Goal: Task Accomplishment & Management: Use online tool/utility

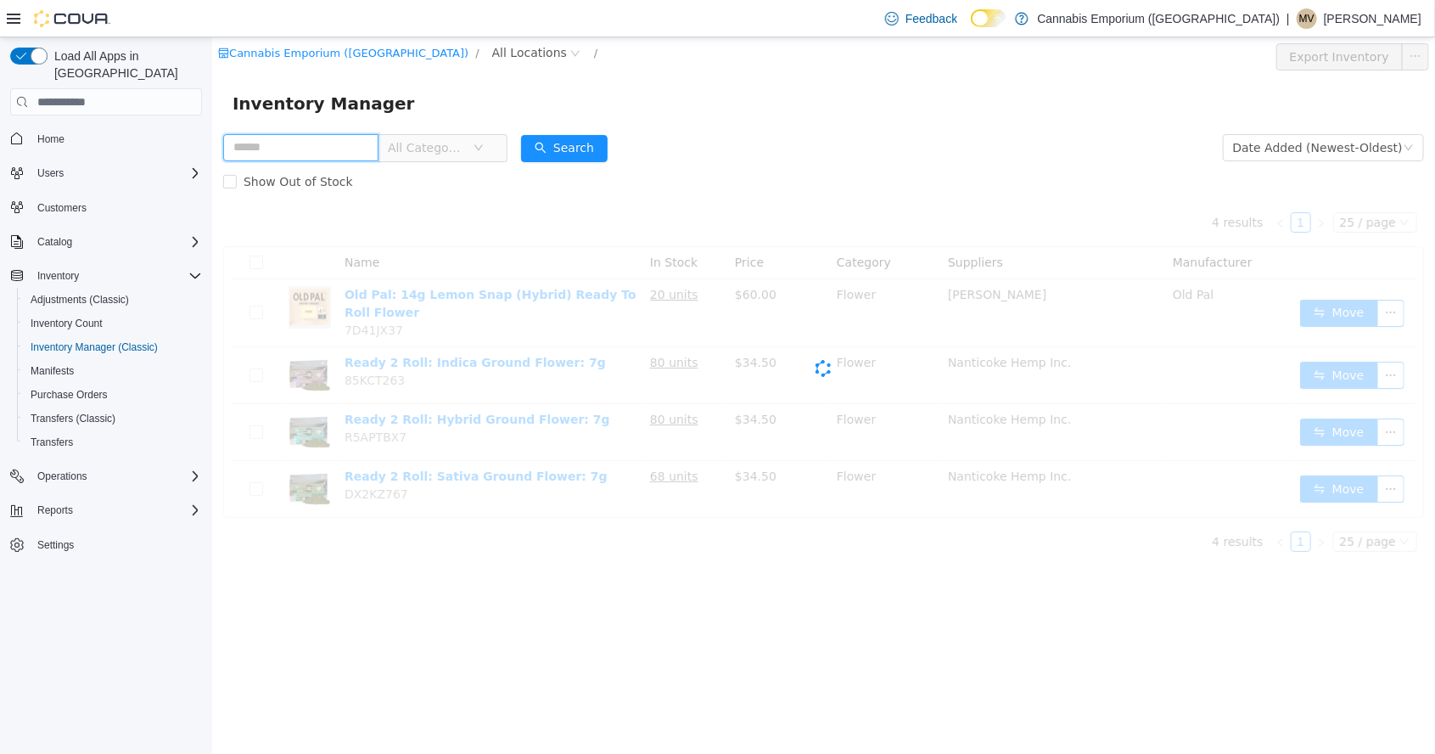
click at [378, 147] on input "text" at bounding box center [299, 147] width 155 height 27
click at [341, 150] on input "text" at bounding box center [299, 147] width 155 height 27
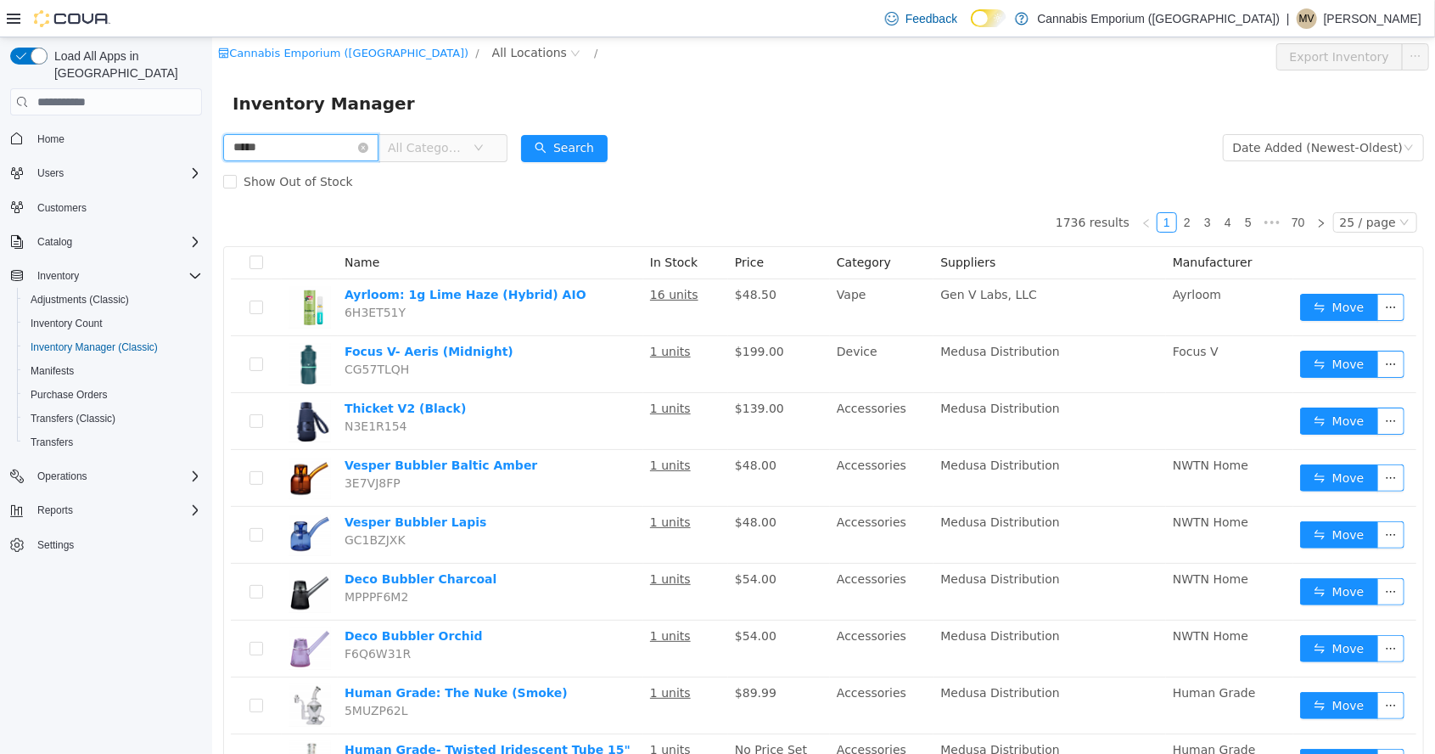
type input "*****"
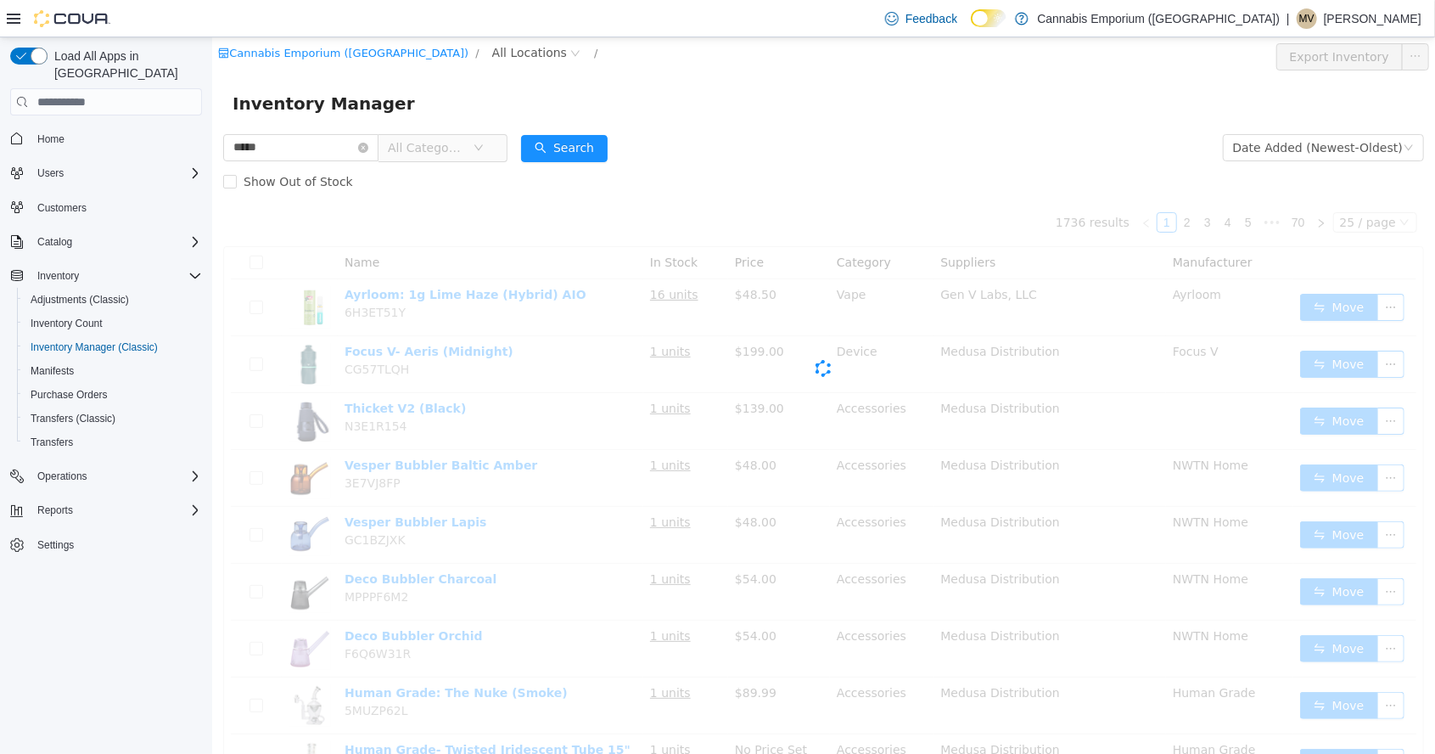
click at [896, 132] on form "***** All Categories Date Added (Newest-Oldest) Search Show Out of Stock" at bounding box center [822, 165] width 1201 height 68
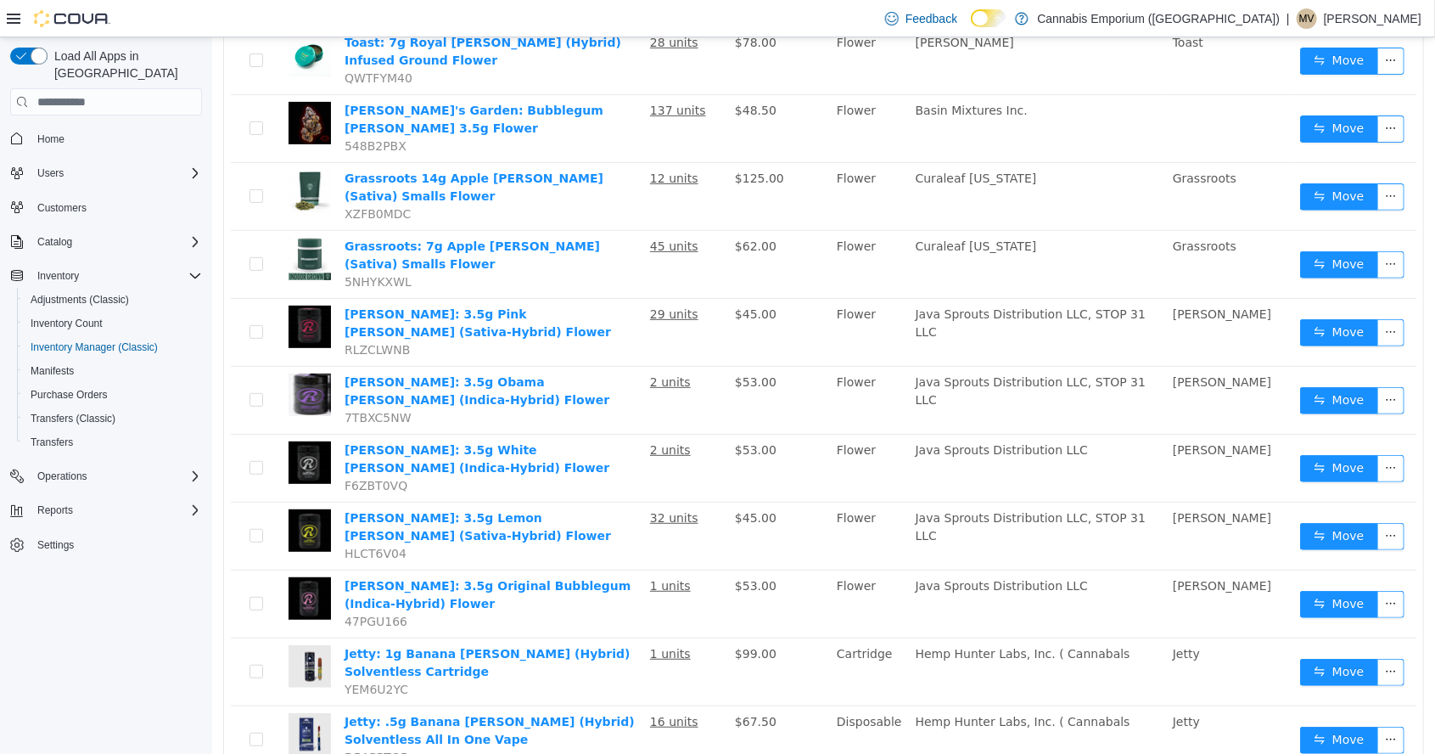
scroll to position [256, 0]
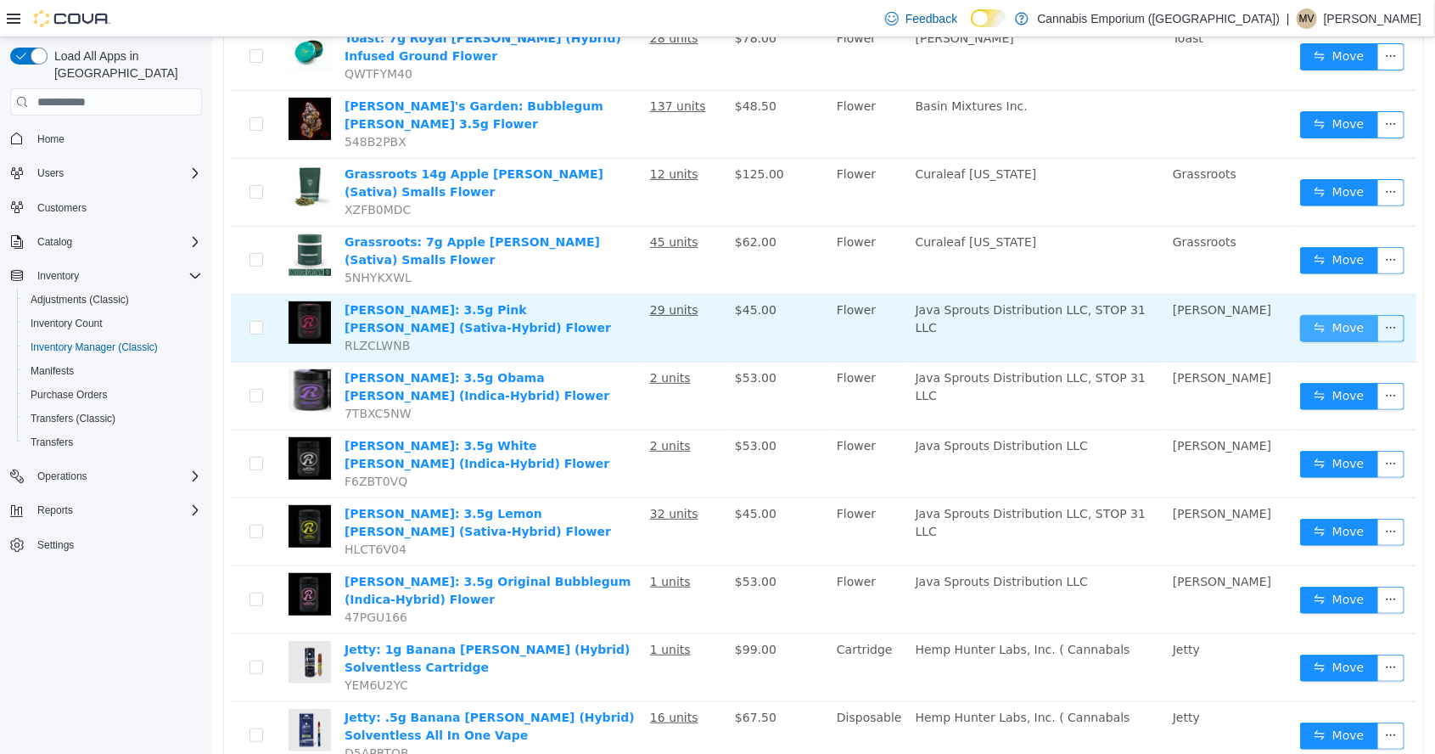
click at [1339, 315] on button "Move" at bounding box center [1338, 328] width 78 height 27
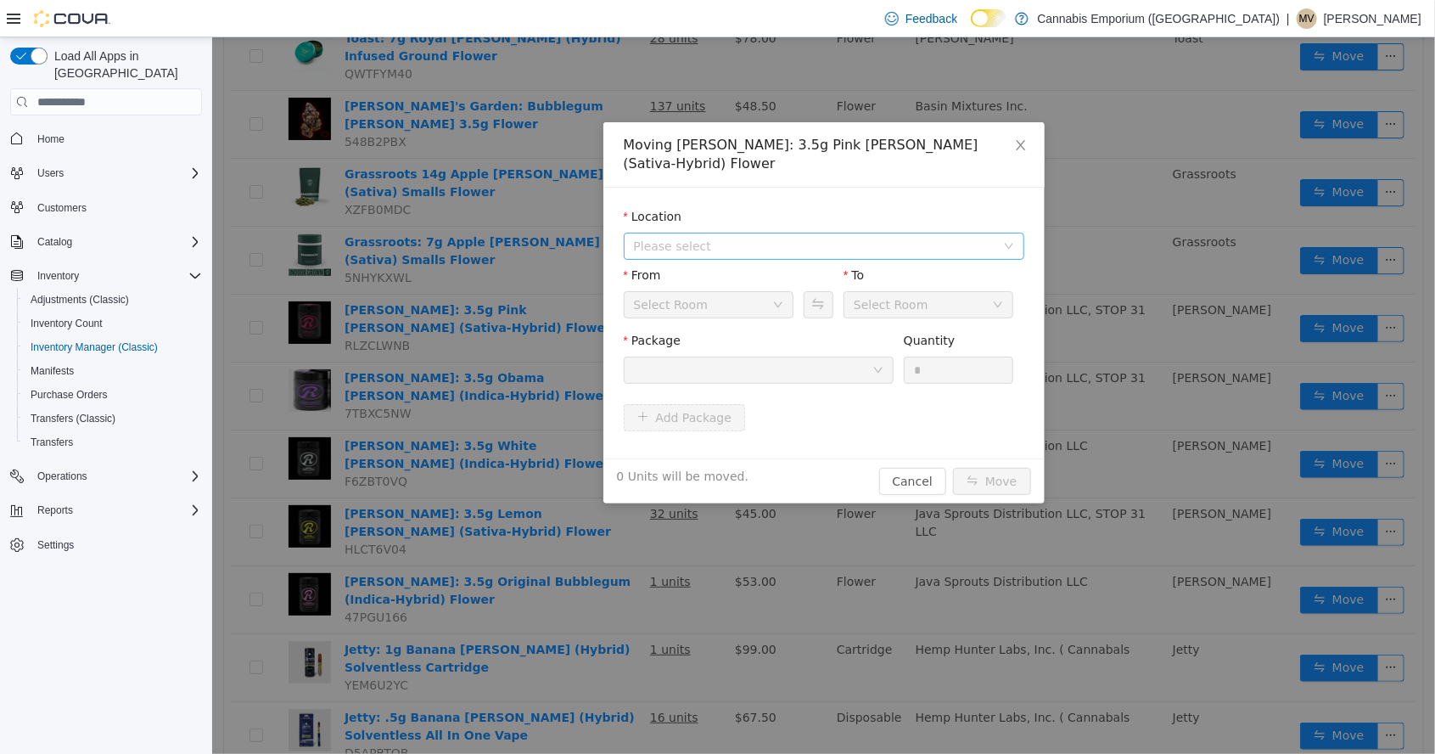
click at [775, 233] on span "Please select" at bounding box center [817, 245] width 369 height 25
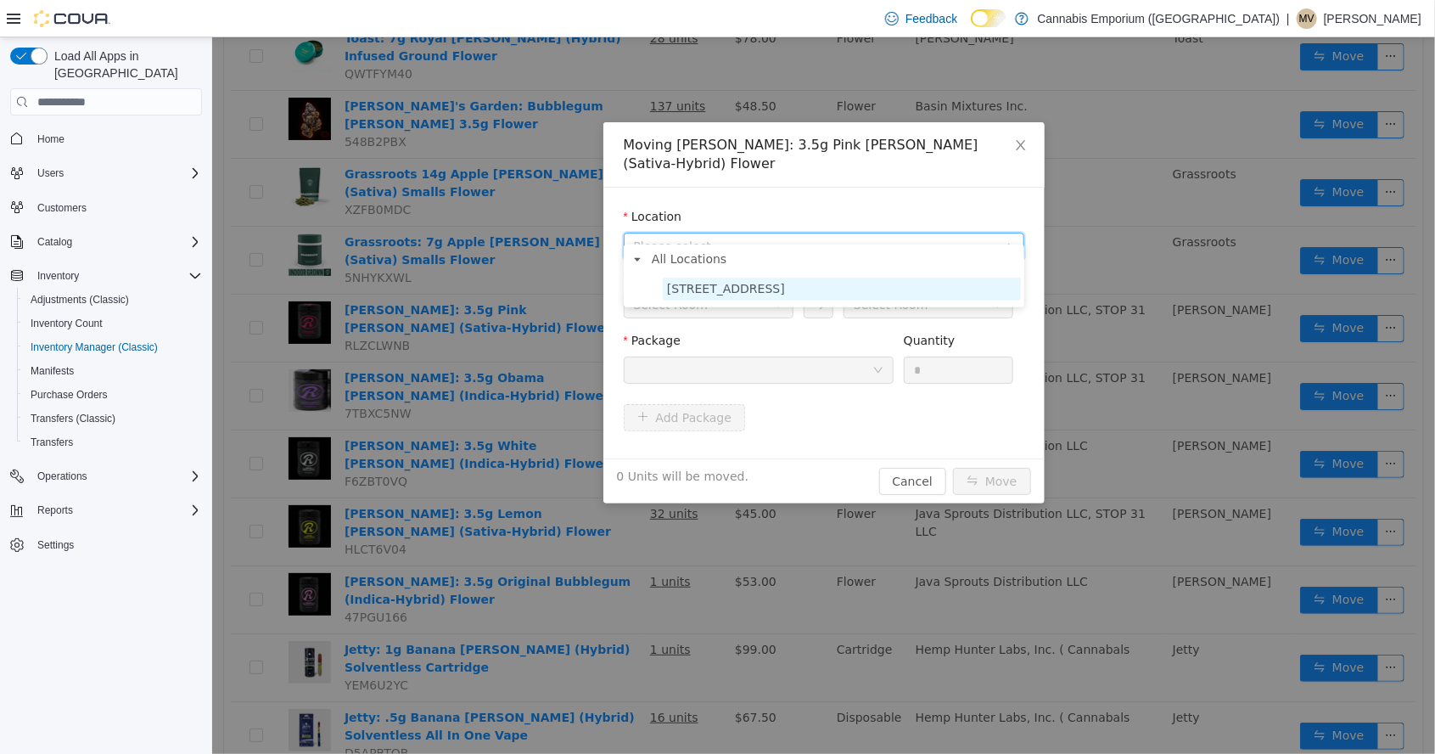
click at [753, 290] on span "[STREET_ADDRESS]" at bounding box center [725, 289] width 118 height 14
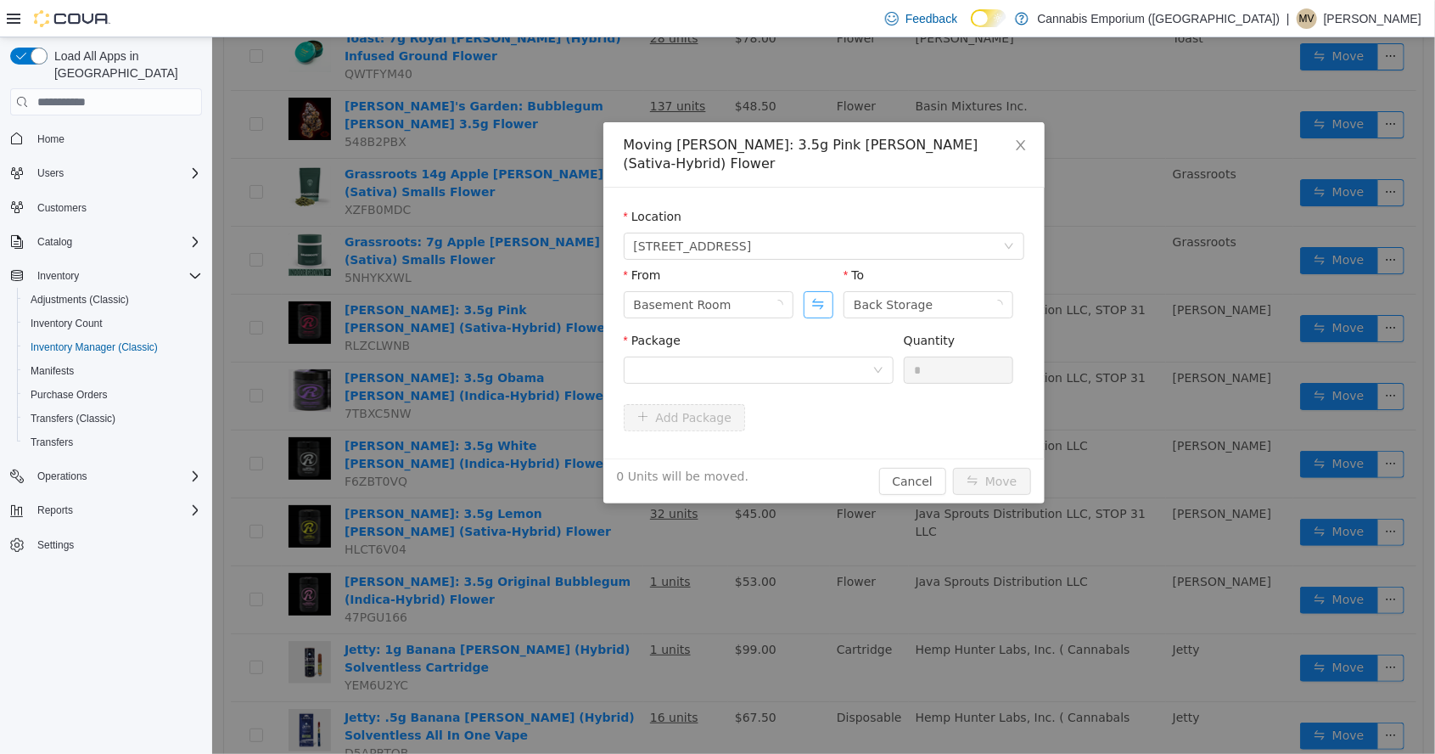
click at [827, 291] on button "Swap" at bounding box center [818, 304] width 30 height 27
click at [877, 365] on icon "icon: down" at bounding box center [877, 370] width 10 height 10
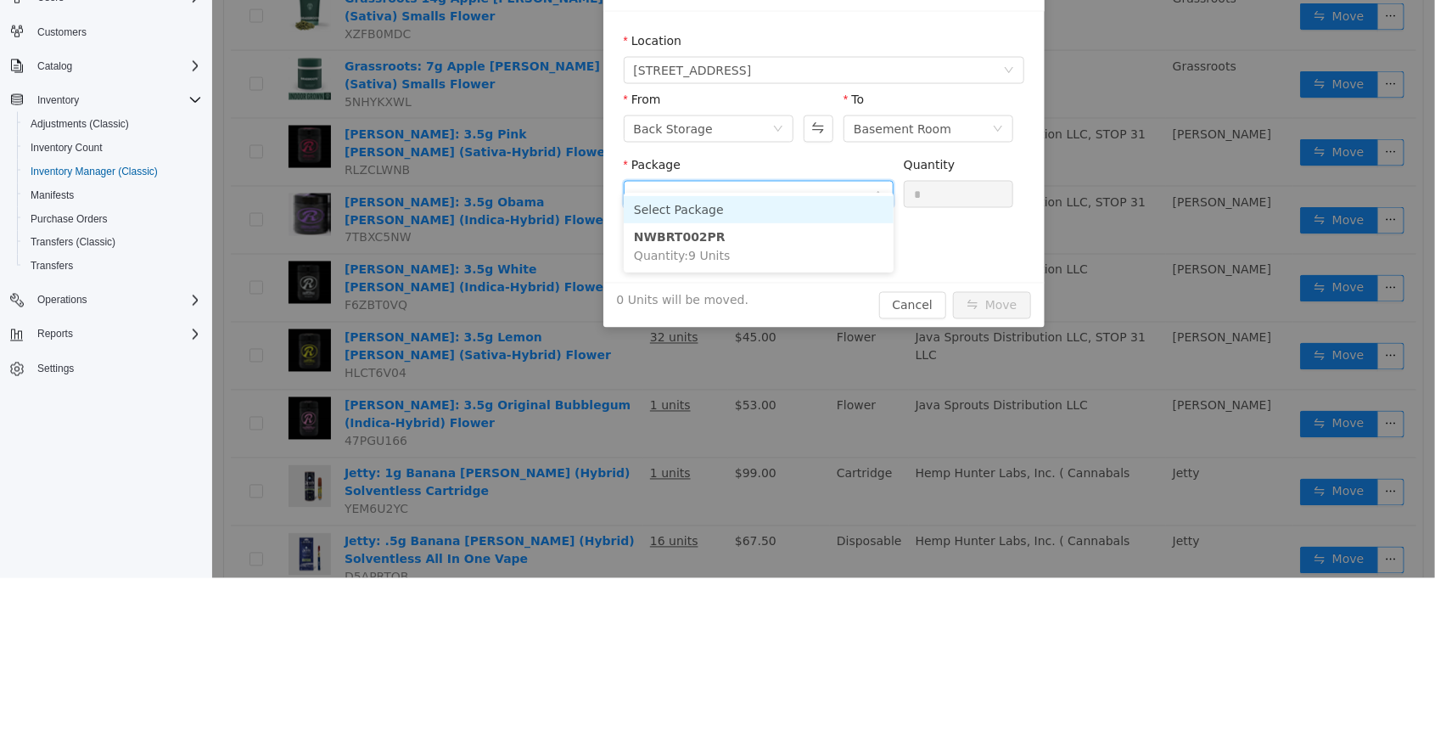
click at [835, 0] on div "Moving [PERSON_NAME]: 3.5g Pink [PERSON_NAME] (Sativa-Hybrid) Flower Location […" at bounding box center [822, 220] width 1223 height 716
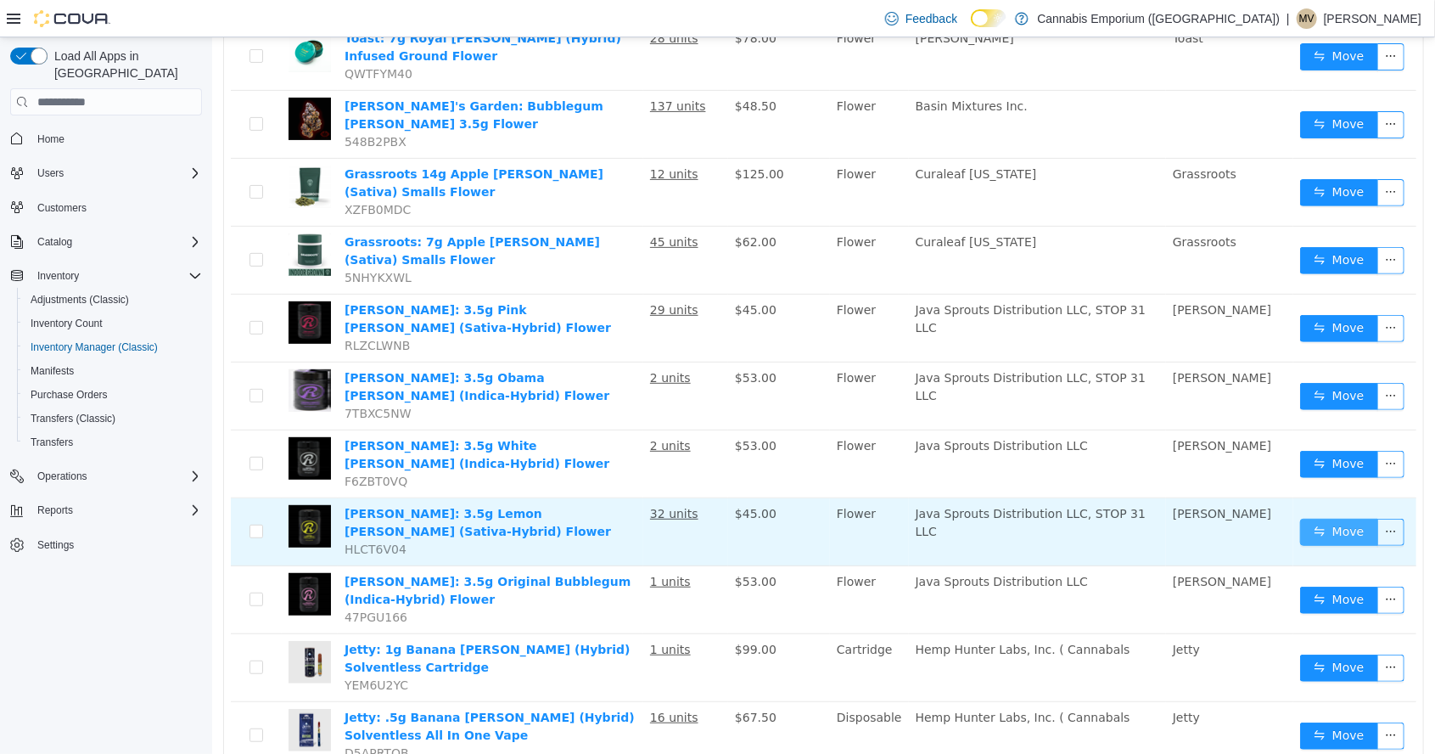
click at [1338, 518] on button "Move" at bounding box center [1338, 531] width 78 height 27
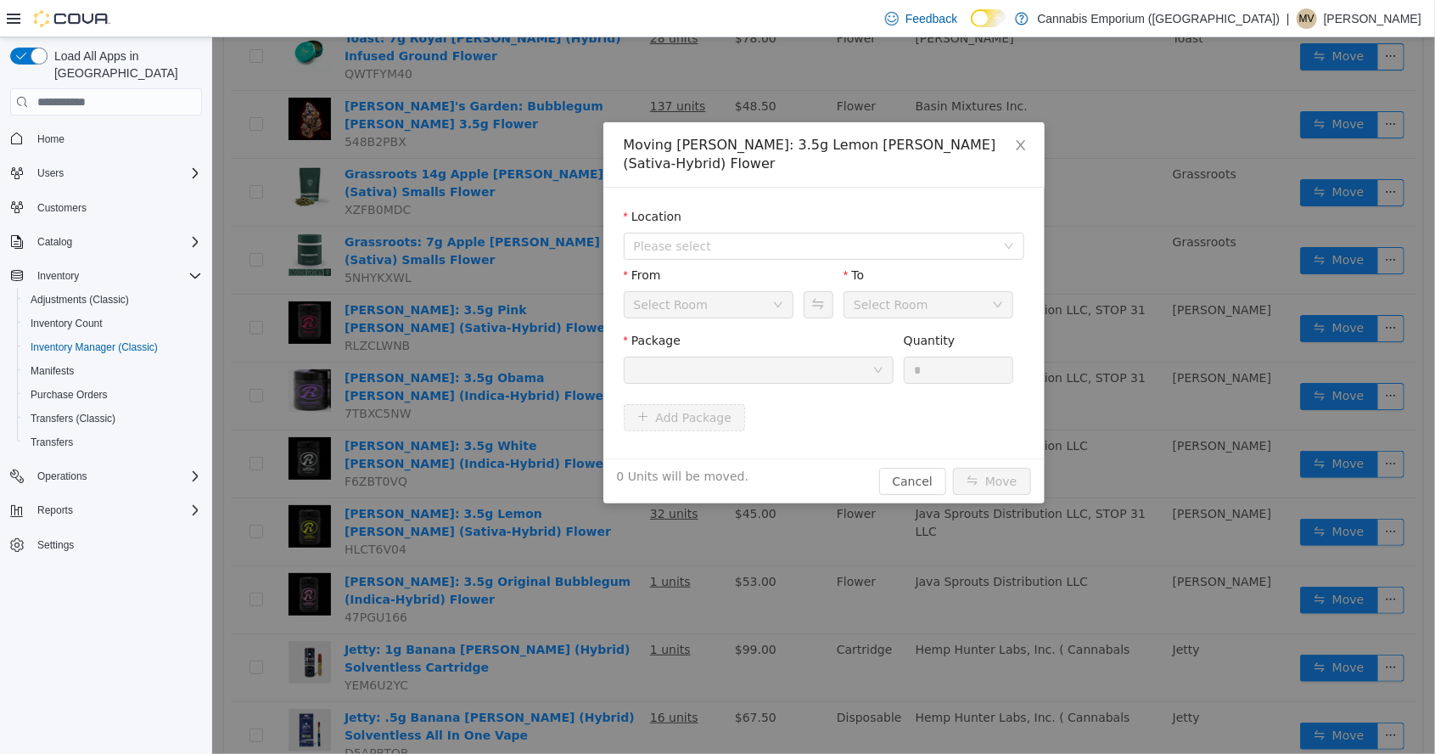
click at [827, 208] on div "Location" at bounding box center [823, 220] width 401 height 25
click at [847, 238] on span "Please select" at bounding box center [813, 246] width 361 height 17
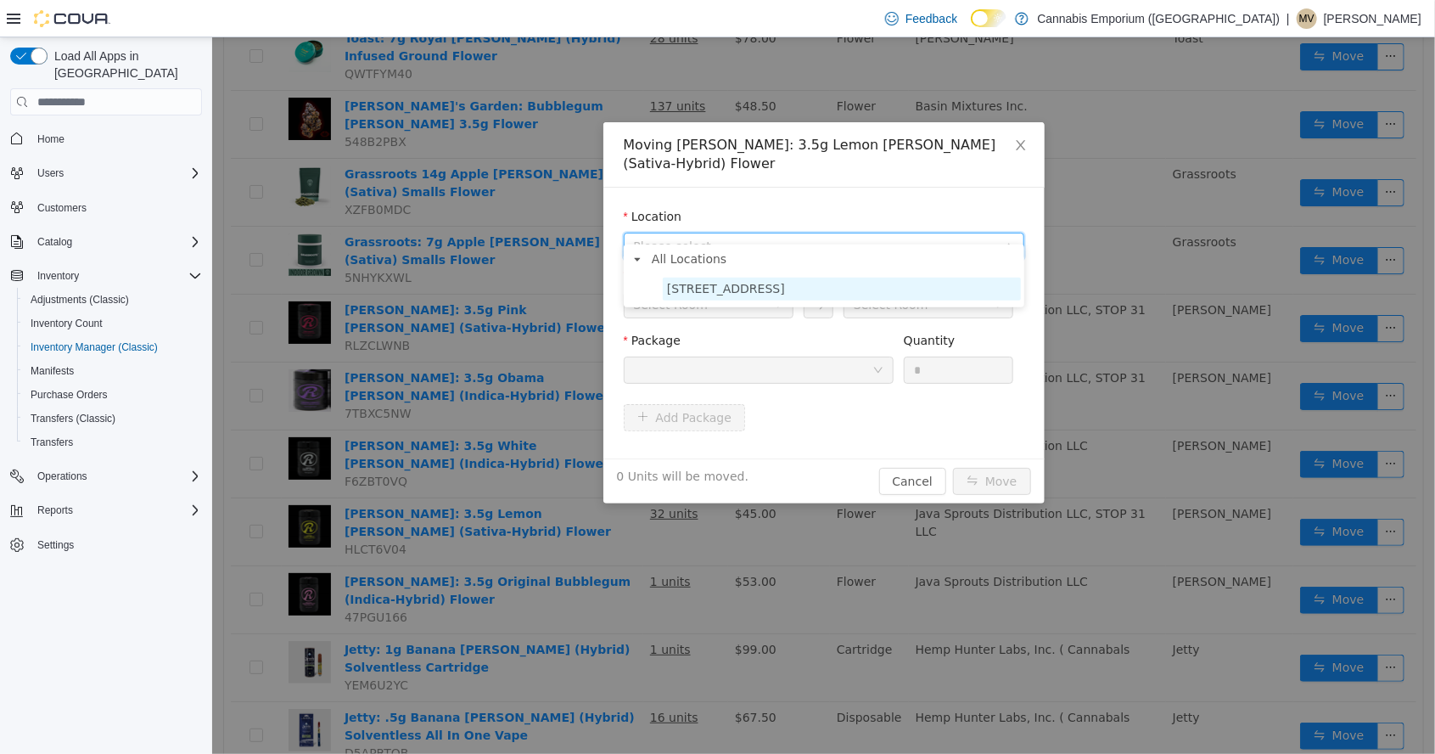
click at [794, 288] on span "[STREET_ADDRESS]" at bounding box center [841, 288] width 358 height 23
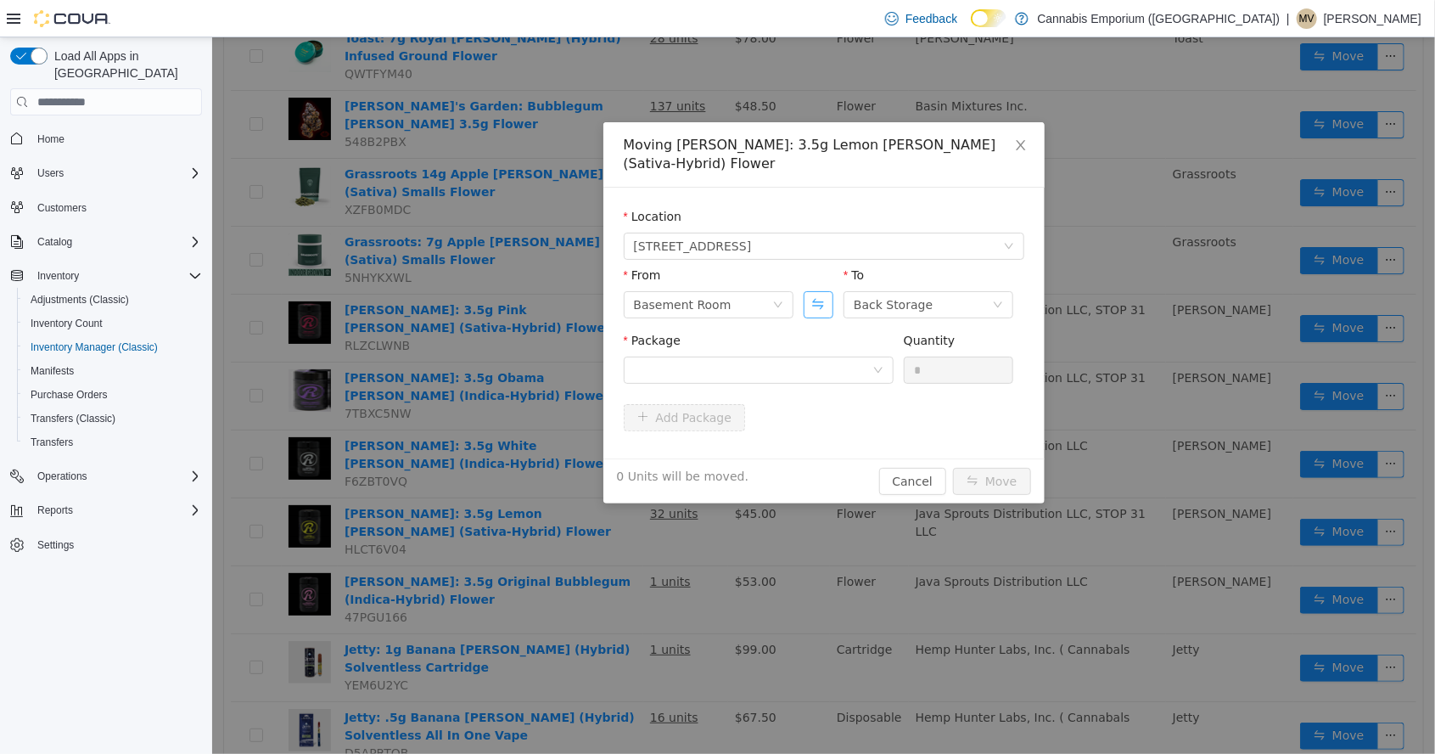
click at [808, 291] on button "Swap" at bounding box center [818, 304] width 30 height 27
click at [836, 362] on div at bounding box center [752, 369] width 238 height 25
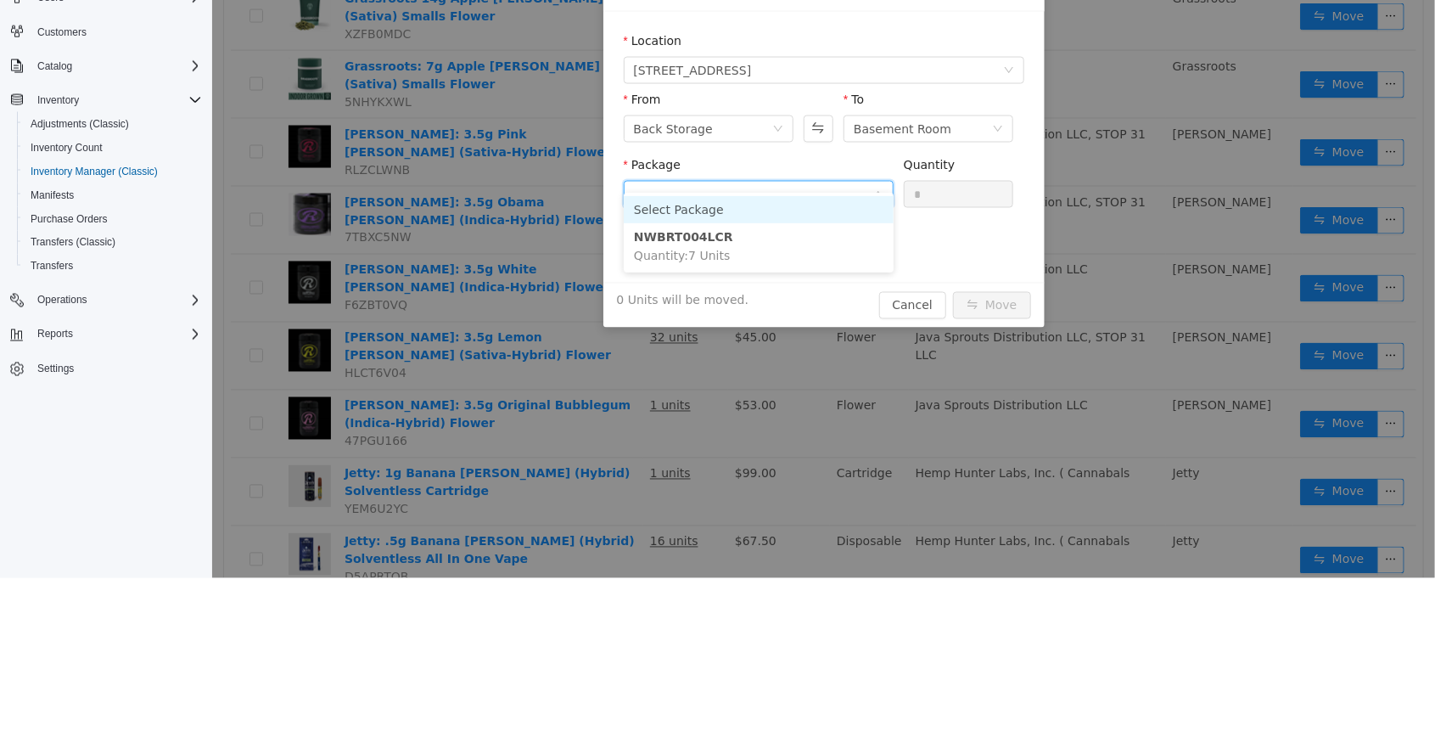
click at [815, 0] on div "Moving [PERSON_NAME]: 3.5g Lemon [PERSON_NAME] (Sativa-Hybrid) Flower Location …" at bounding box center [822, 220] width 1223 height 716
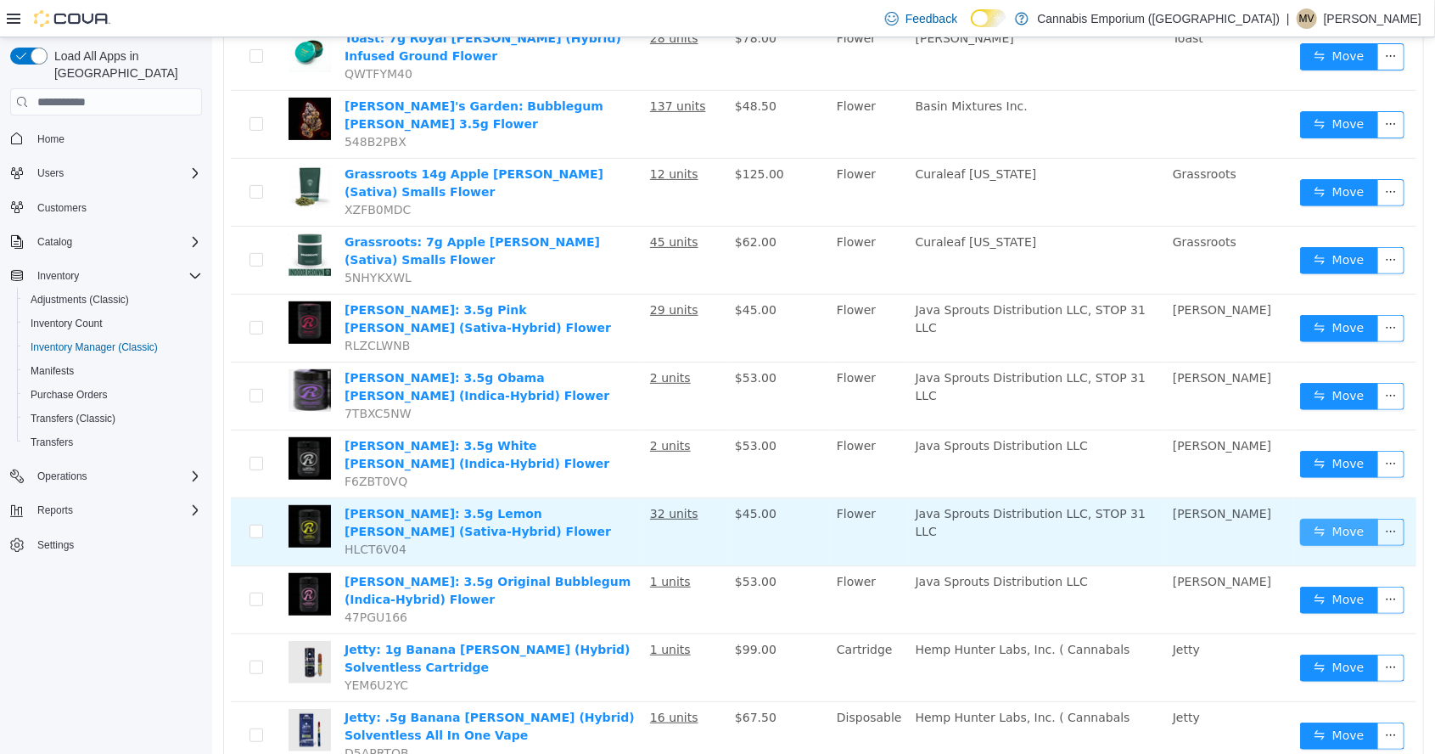
click at [1328, 518] on button "Move" at bounding box center [1338, 531] width 78 height 27
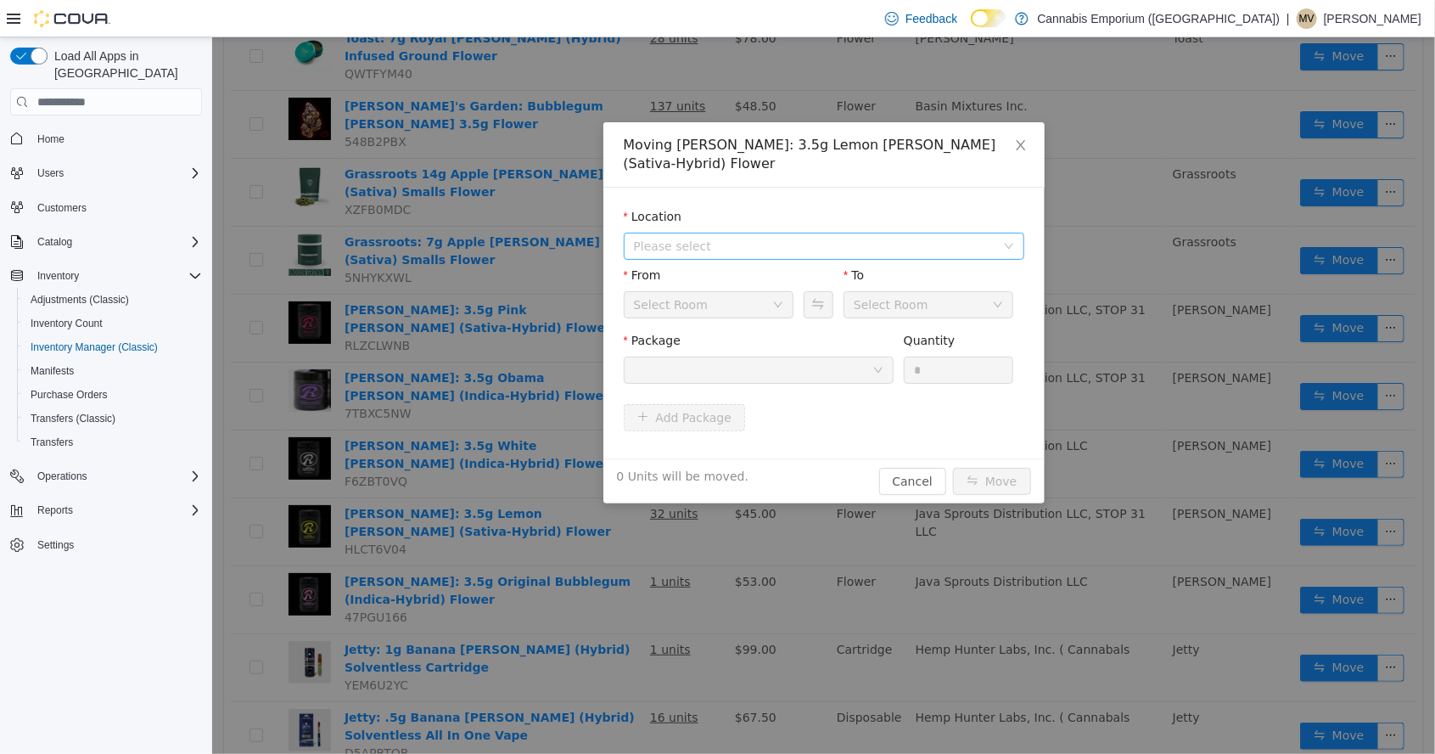
click at [747, 238] on span "Please select" at bounding box center [813, 246] width 361 height 17
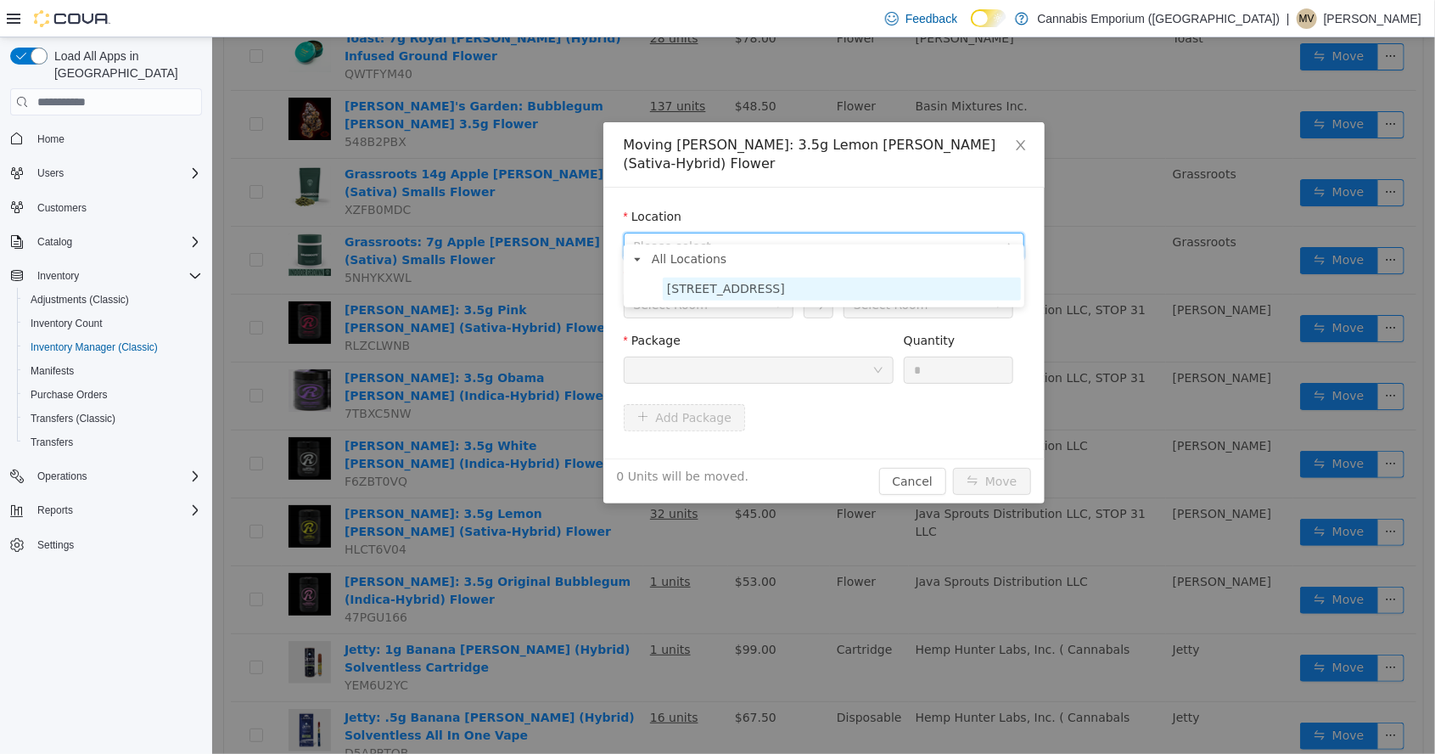
click at [760, 297] on span "[STREET_ADDRESS]" at bounding box center [841, 288] width 358 height 23
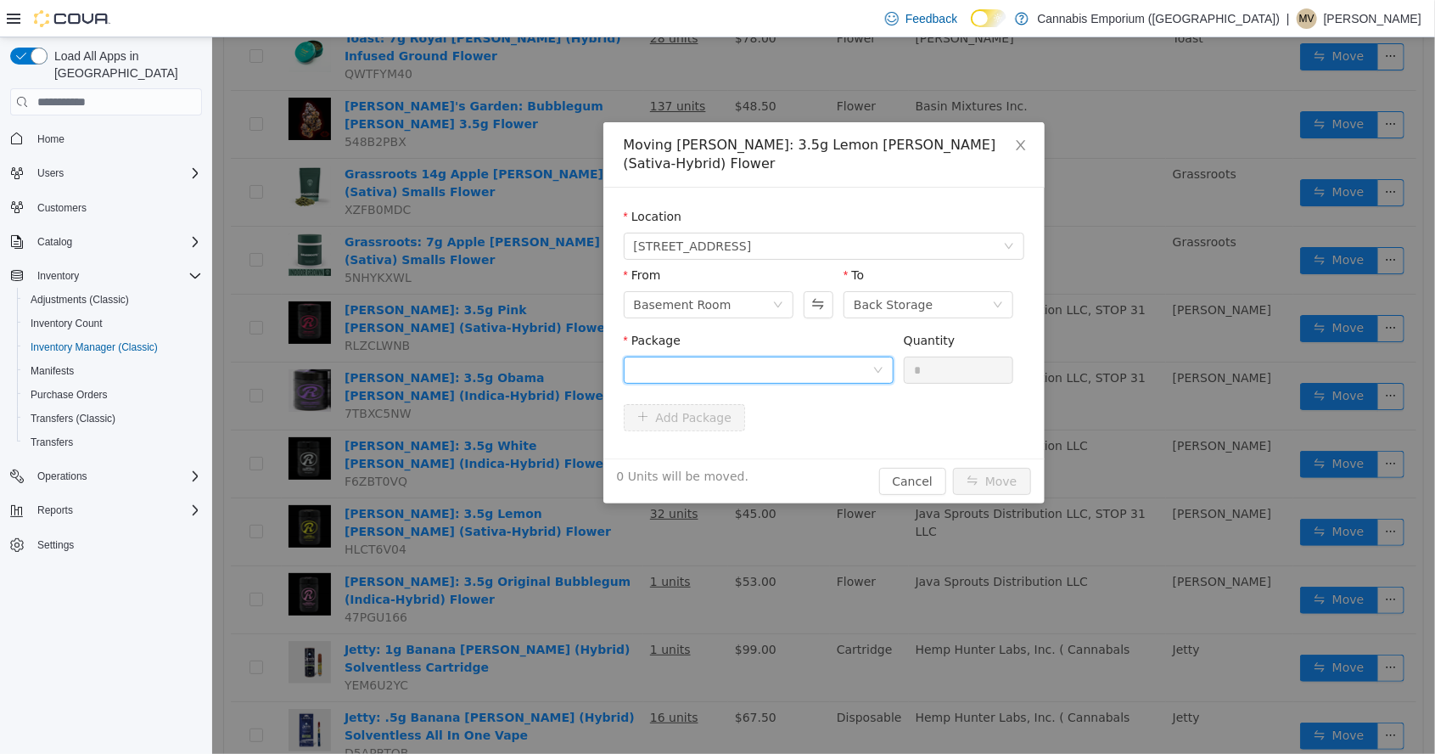
click at [808, 357] on div at bounding box center [752, 369] width 238 height 25
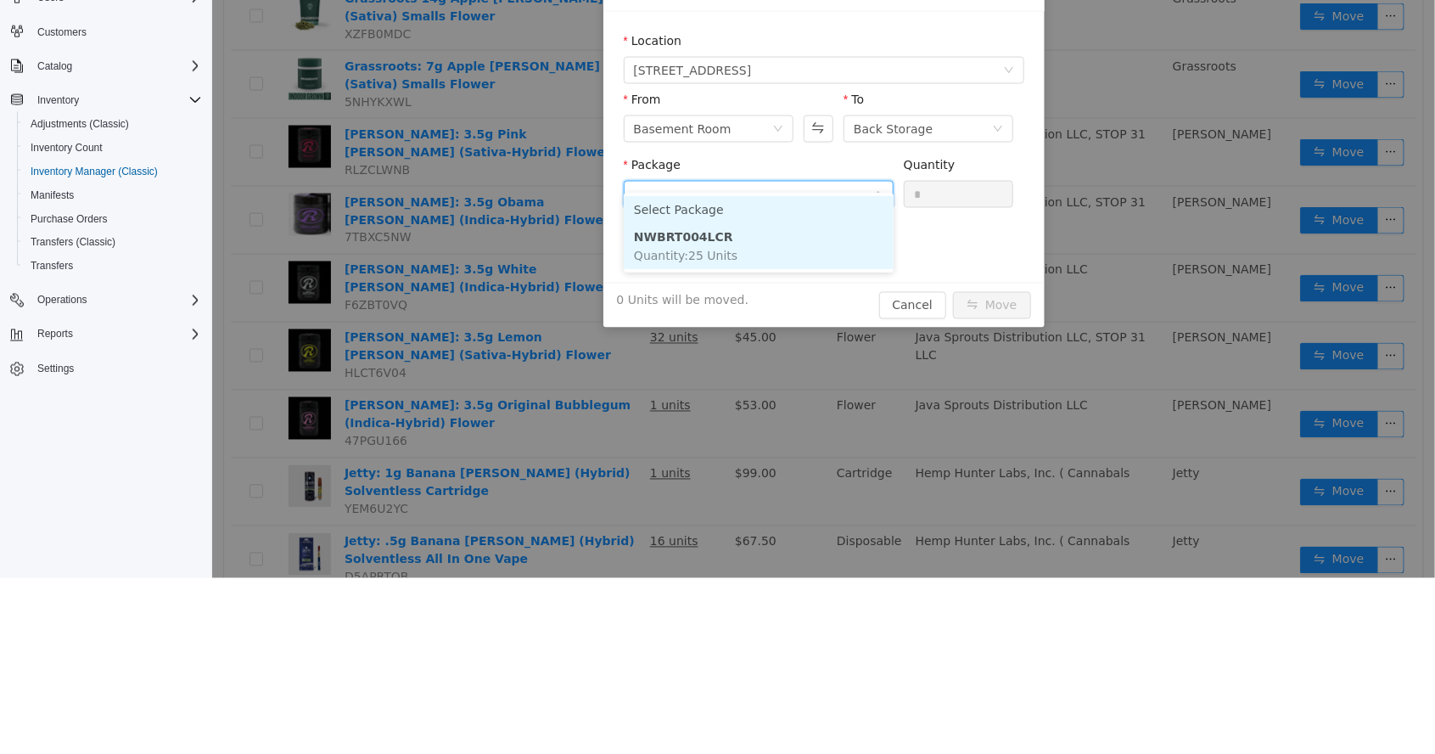
click at [761, 256] on li "NWBRT004LCR Quantity : 25 Units" at bounding box center [758, 246] width 270 height 46
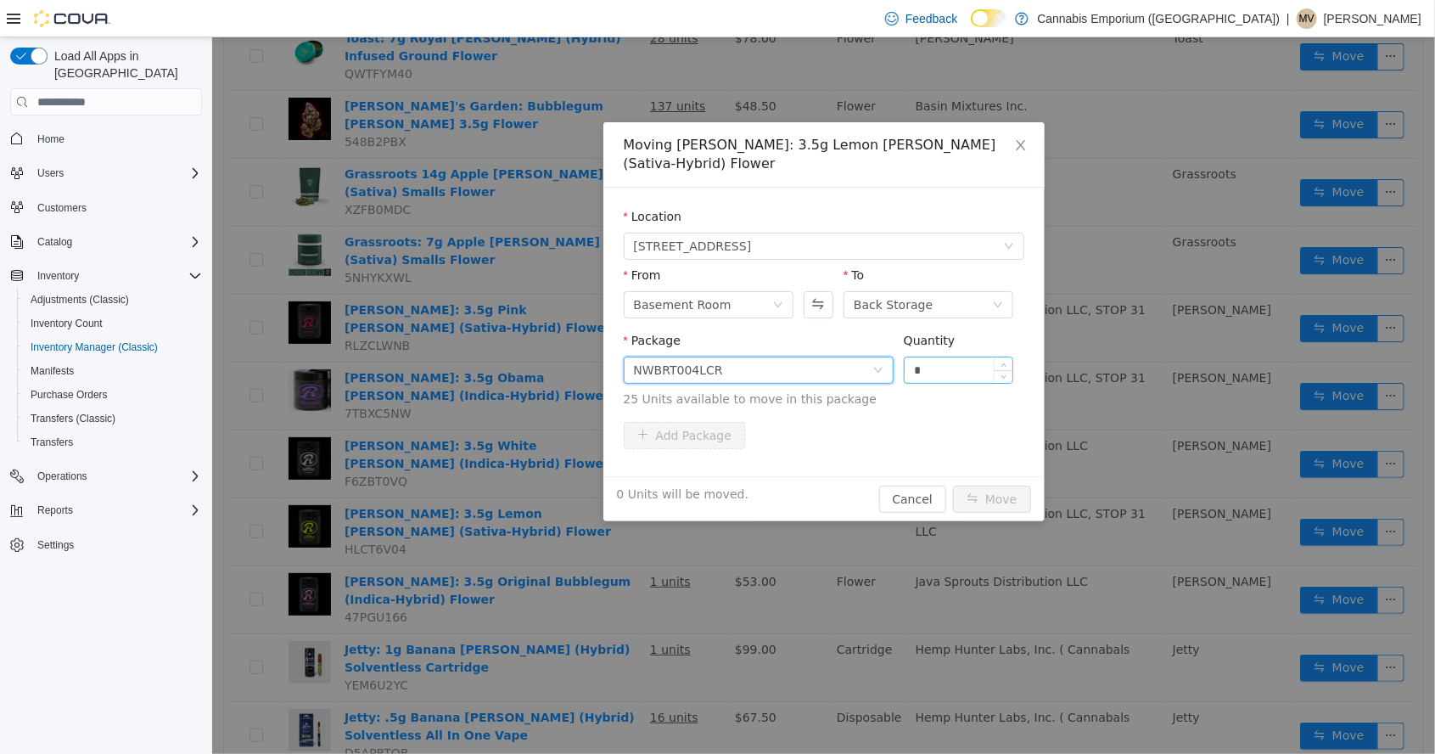
click at [961, 357] on input "*" at bounding box center [958, 369] width 109 height 25
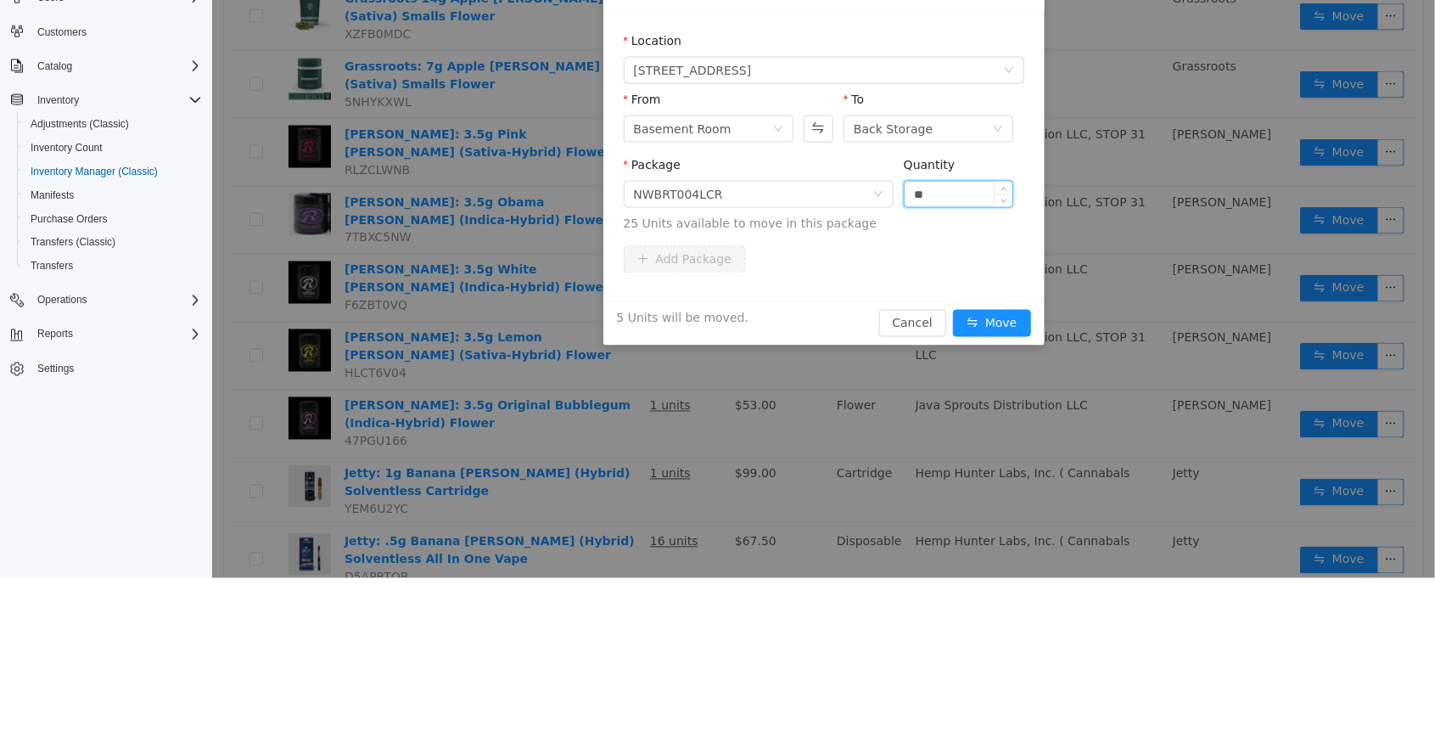
type input "**"
click at [952, 310] on button "Move" at bounding box center [991, 323] width 78 height 27
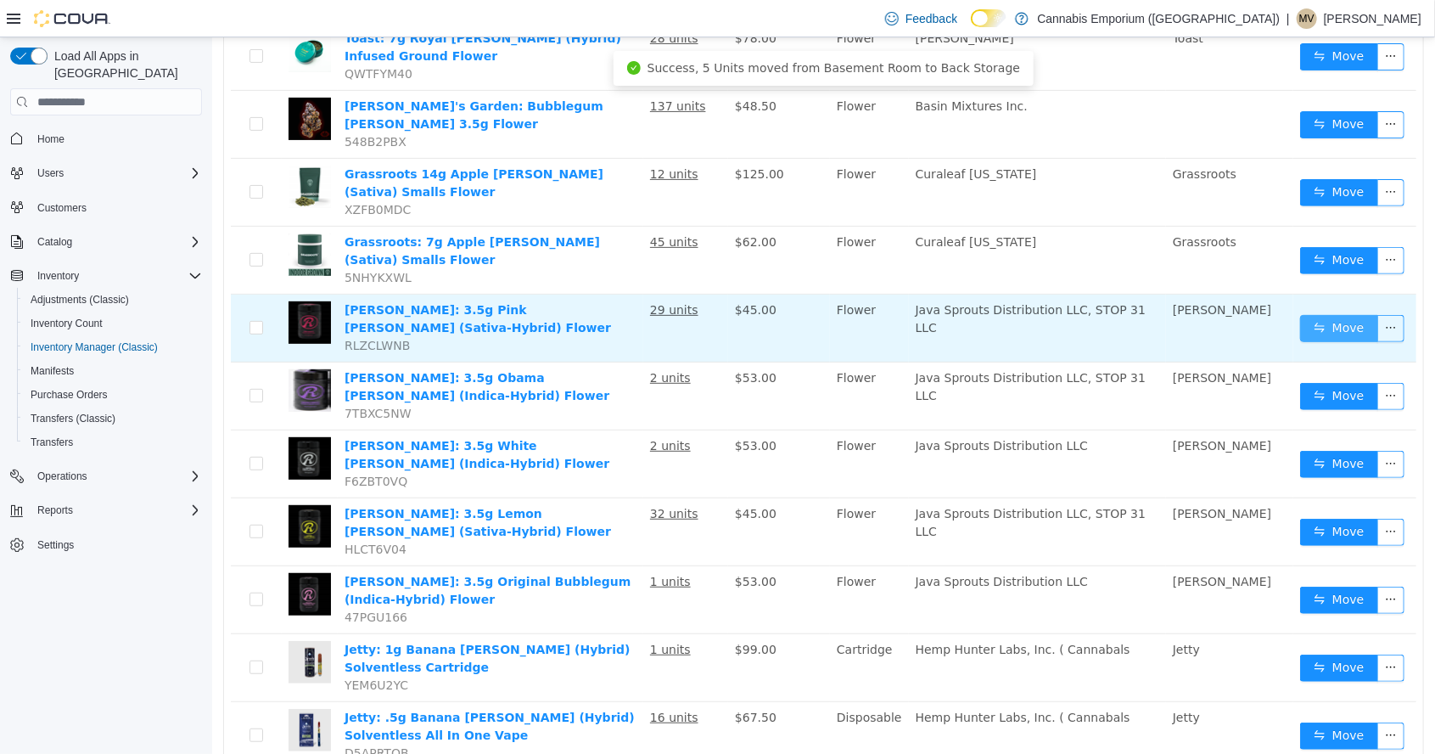
click at [1343, 315] on button "Move" at bounding box center [1338, 328] width 78 height 27
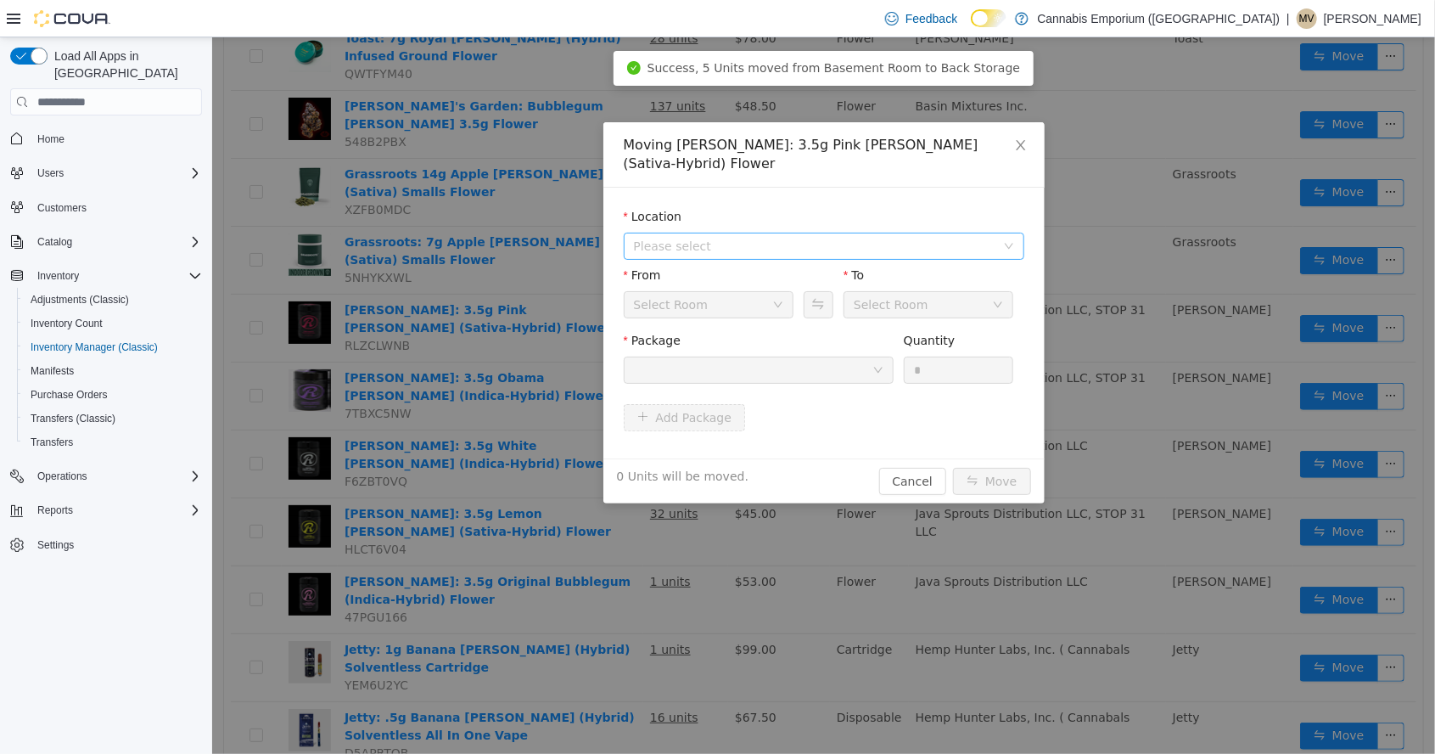
click at [823, 238] on span "Please select" at bounding box center [813, 246] width 361 height 17
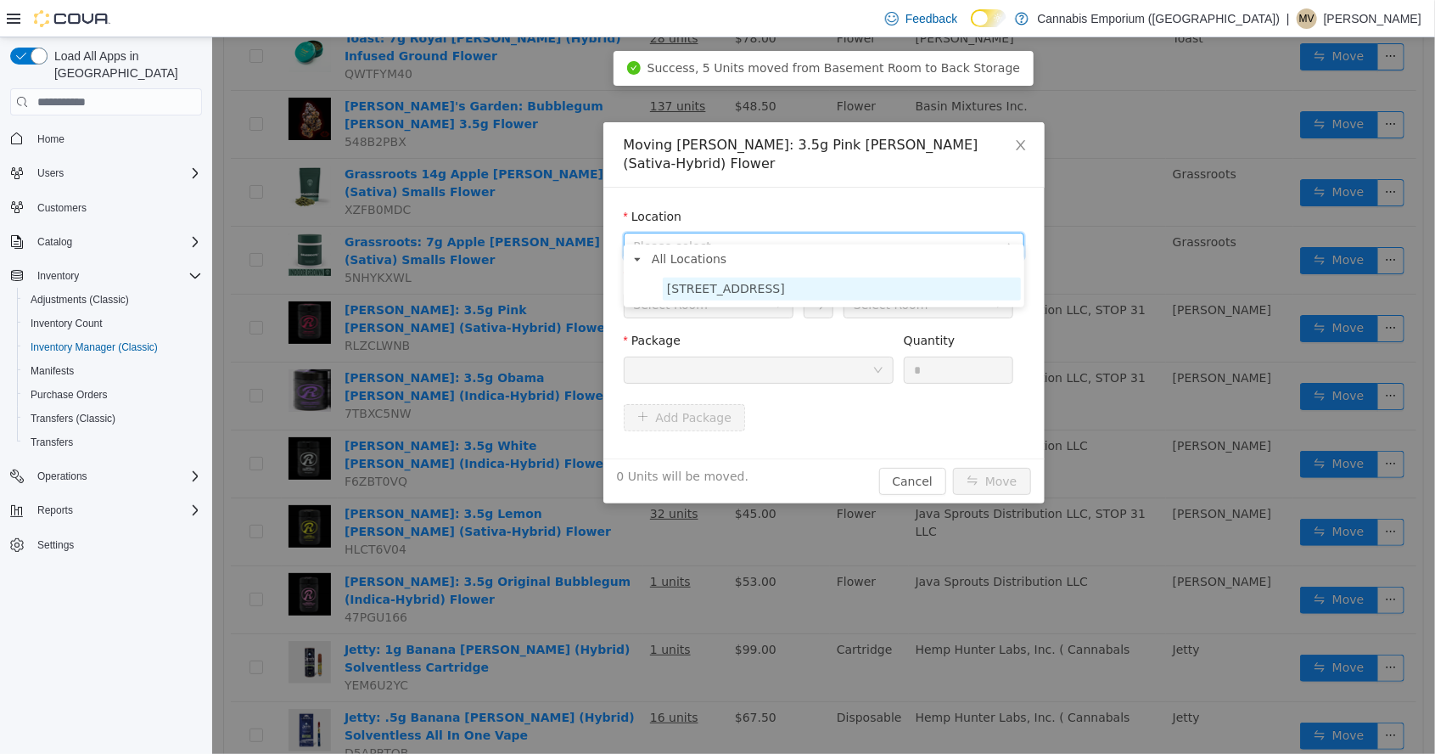
click at [791, 292] on span "[STREET_ADDRESS]" at bounding box center [841, 288] width 358 height 23
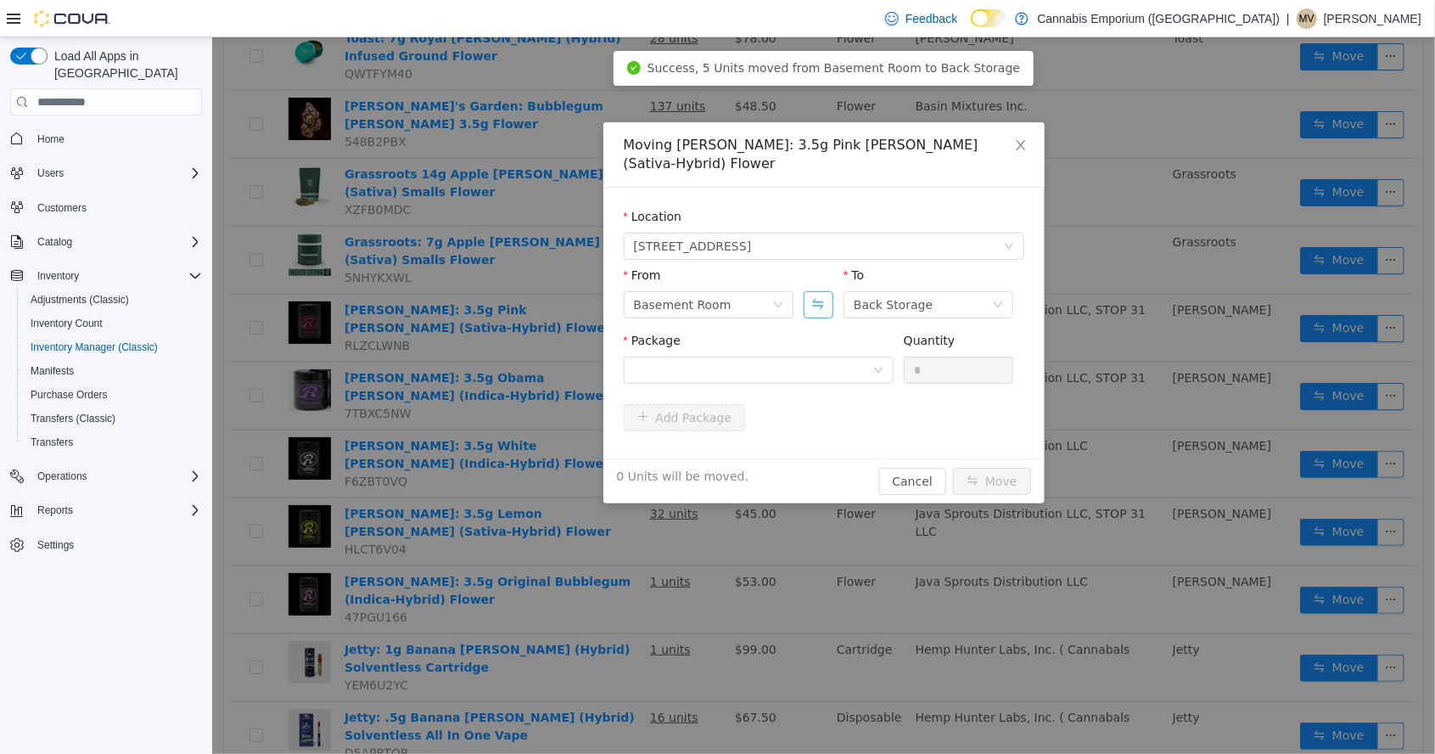
click at [821, 291] on button "Swap" at bounding box center [818, 304] width 30 height 27
click at [821, 357] on div at bounding box center [752, 369] width 238 height 25
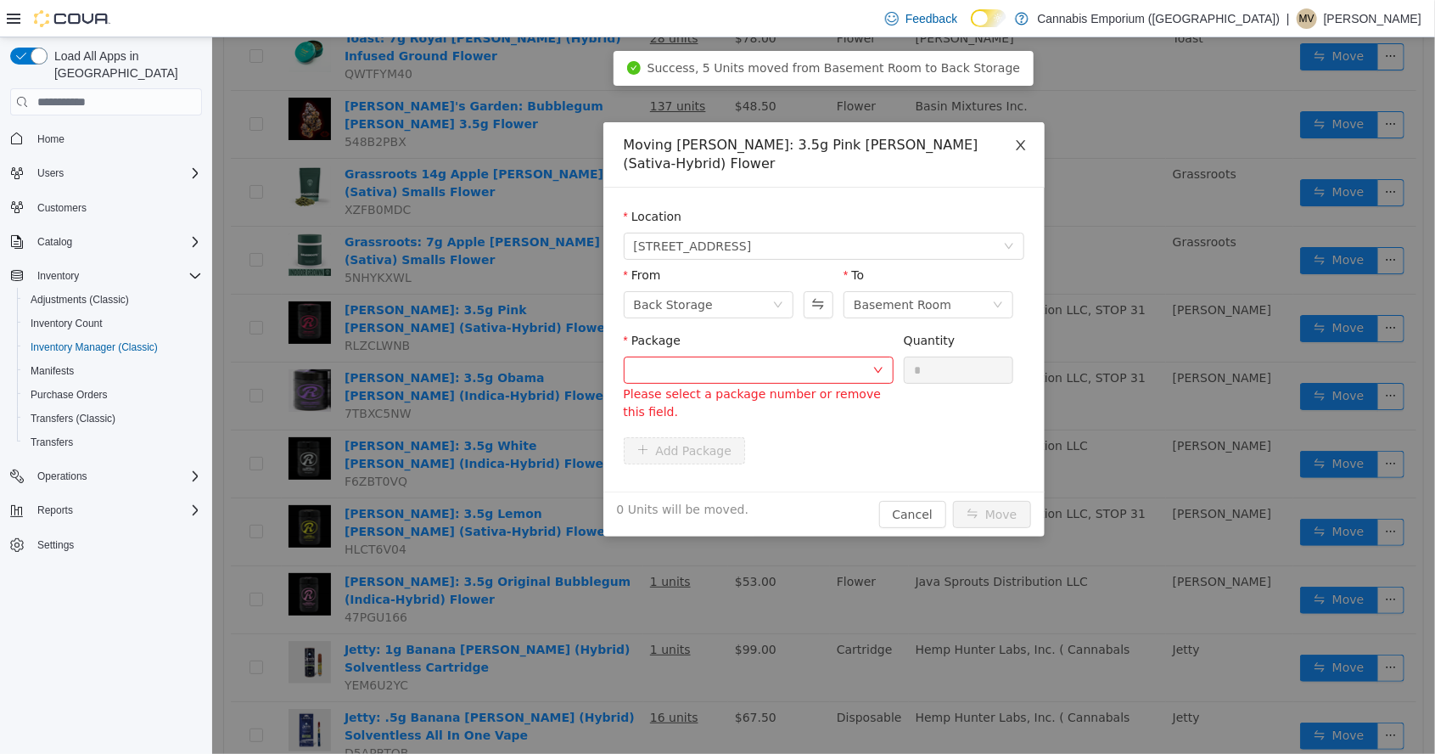
click at [1014, 140] on icon "icon: close" at bounding box center [1020, 145] width 14 height 14
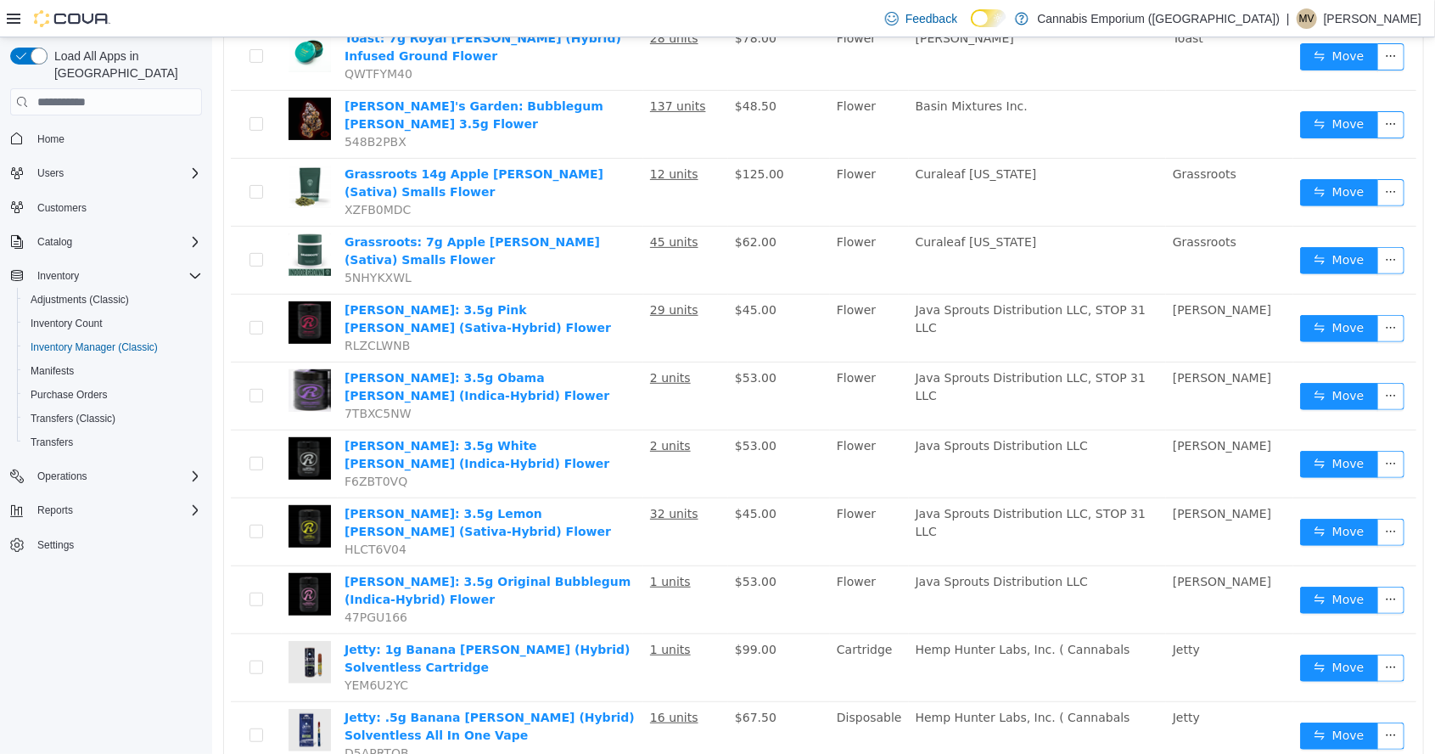
click at [1330, 315] on button "Move" at bounding box center [1338, 328] width 78 height 27
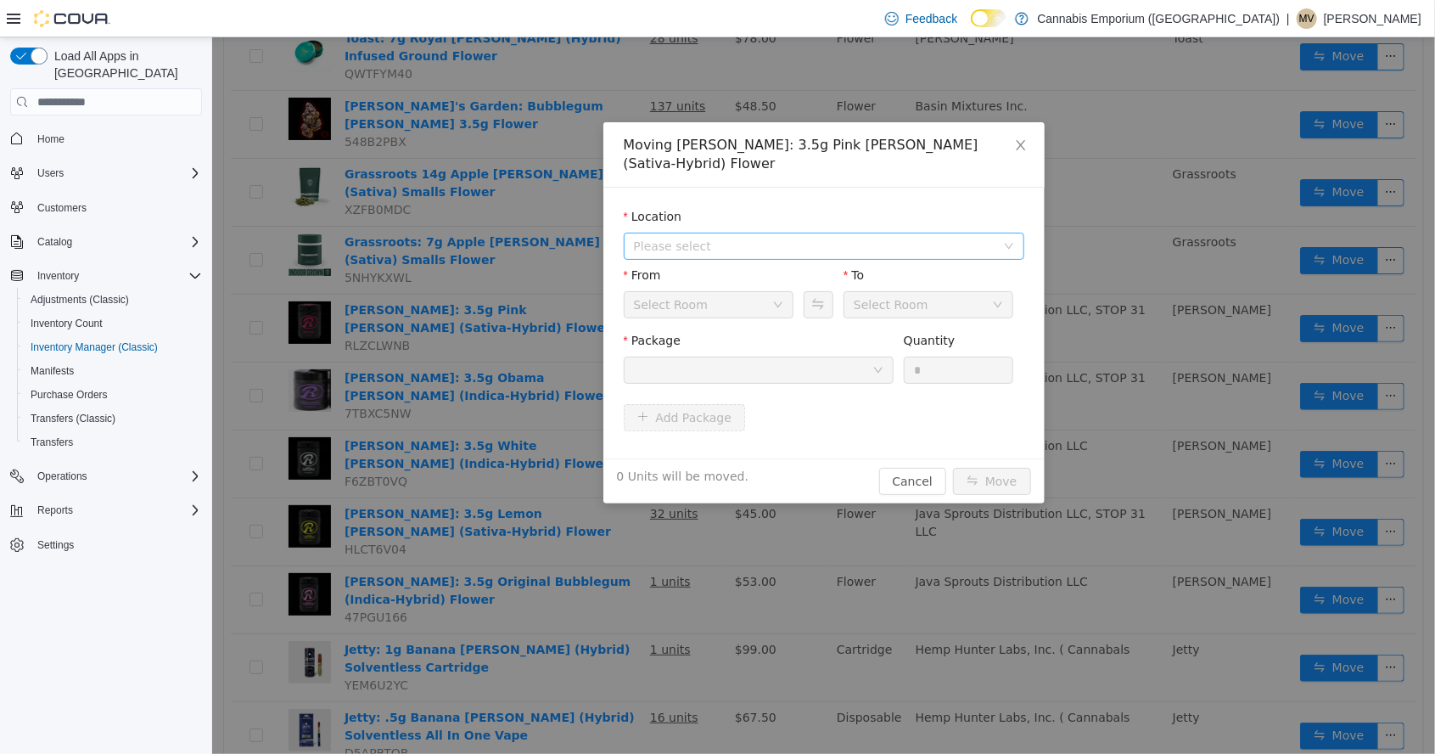
click at [787, 238] on span "Please select" at bounding box center [813, 246] width 361 height 17
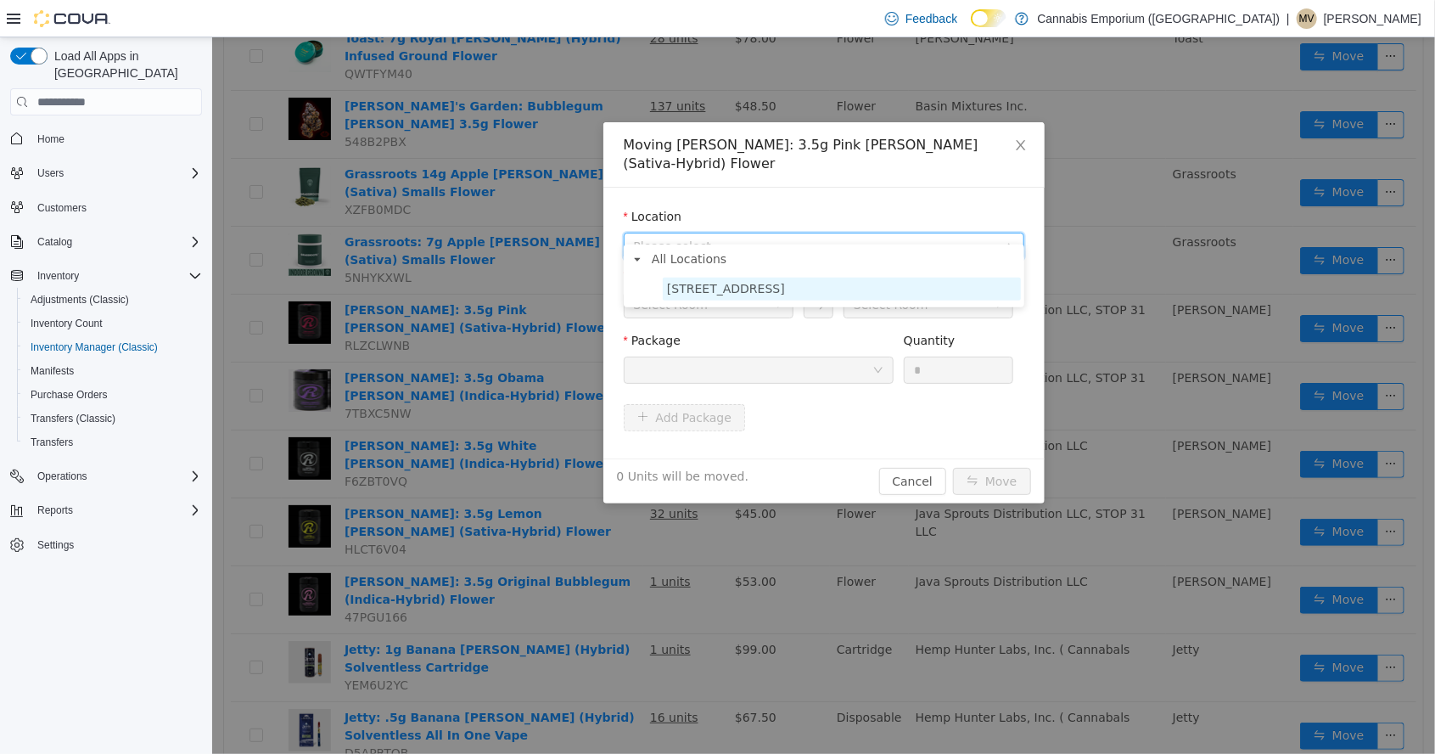
click at [771, 294] on span "[STREET_ADDRESS]" at bounding box center [725, 289] width 118 height 14
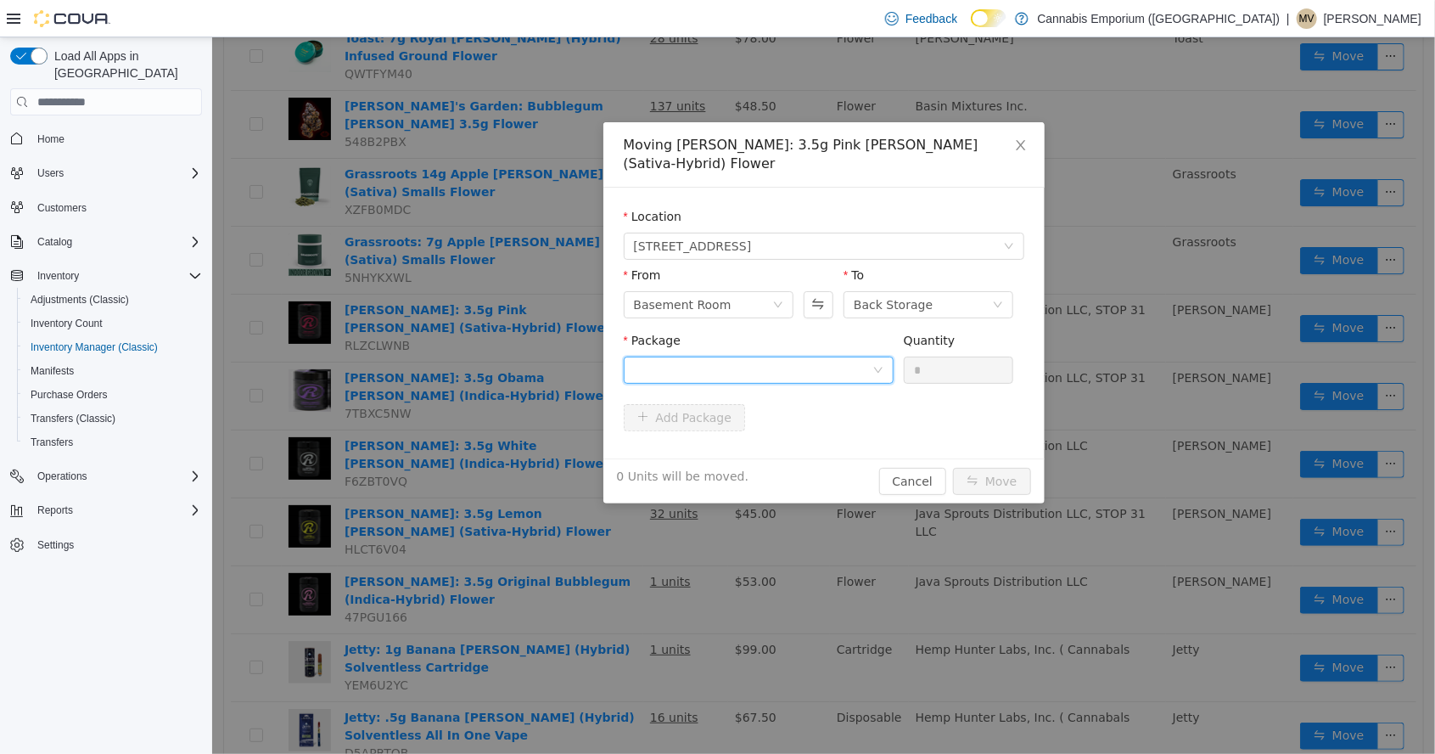
click at [831, 357] on div at bounding box center [752, 369] width 238 height 25
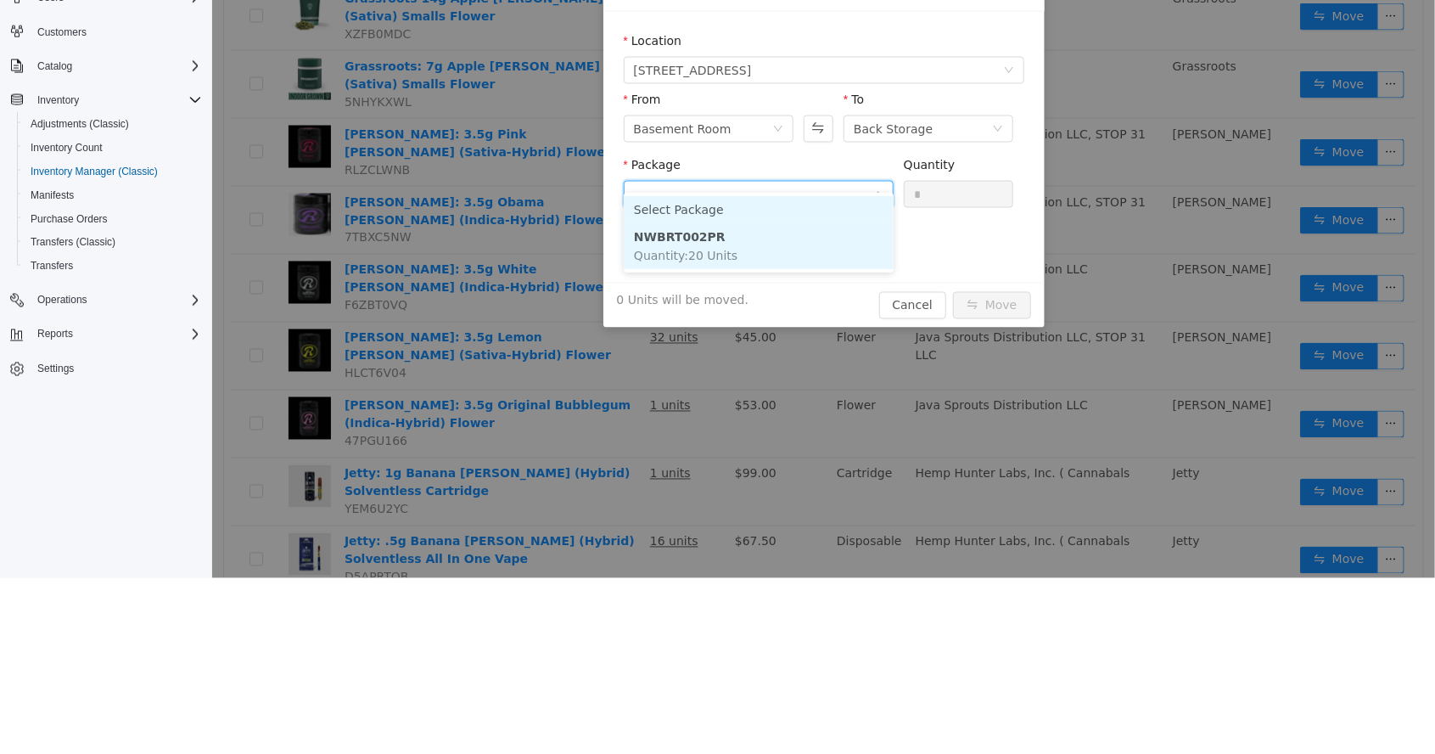
click at [724, 264] on li "NWBRT002PR Quantity : 20 Units" at bounding box center [758, 246] width 270 height 46
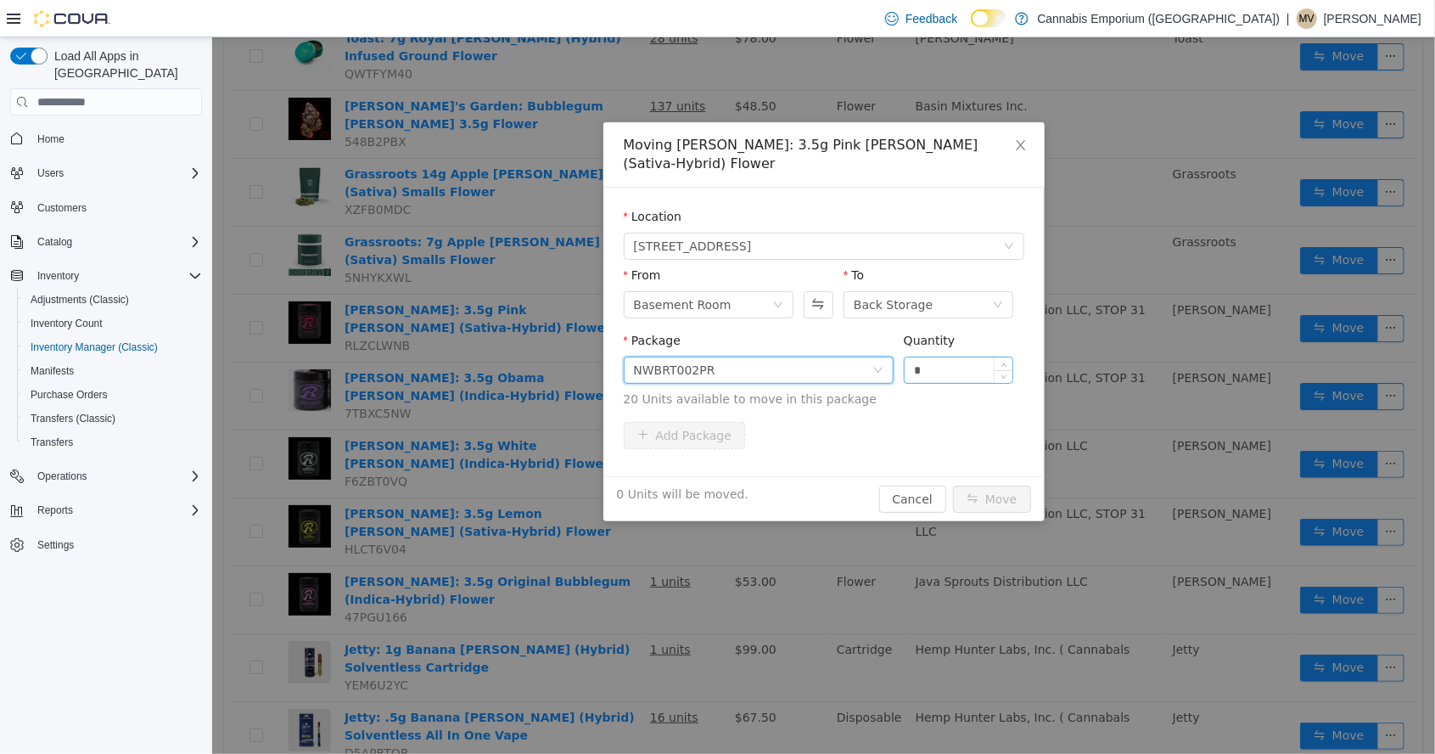
click at [943, 357] on input "*" at bounding box center [958, 369] width 109 height 25
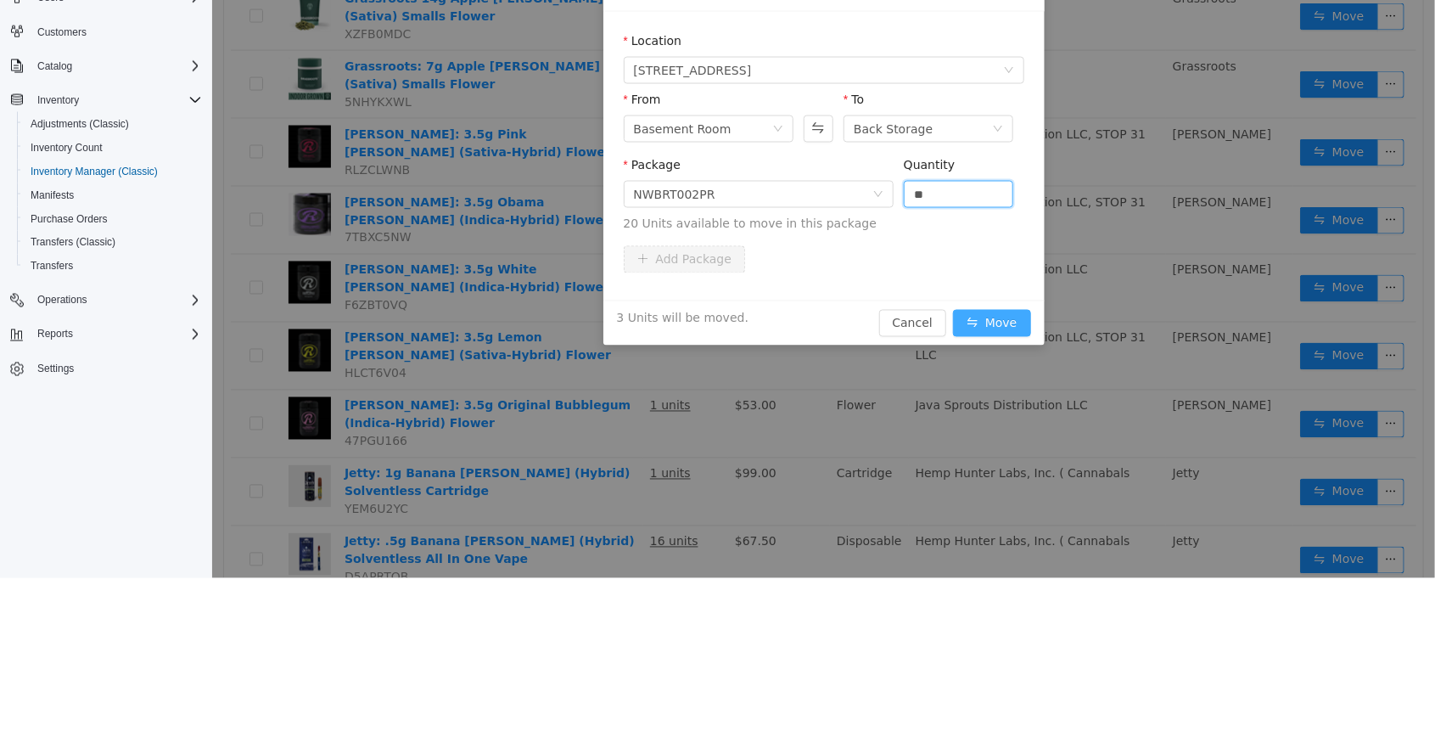
click at [1006, 310] on button "Move" at bounding box center [991, 323] width 78 height 27
type input "*"
